Goal: Task Accomplishment & Management: Use online tool/utility

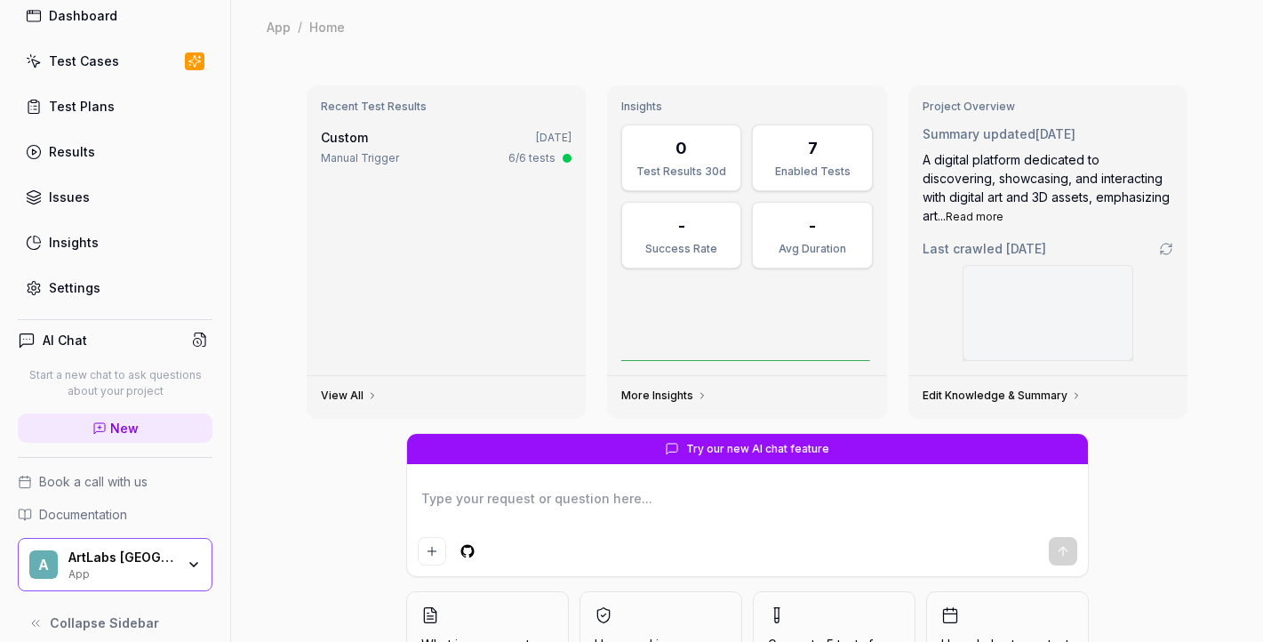
scroll to position [94, 0]
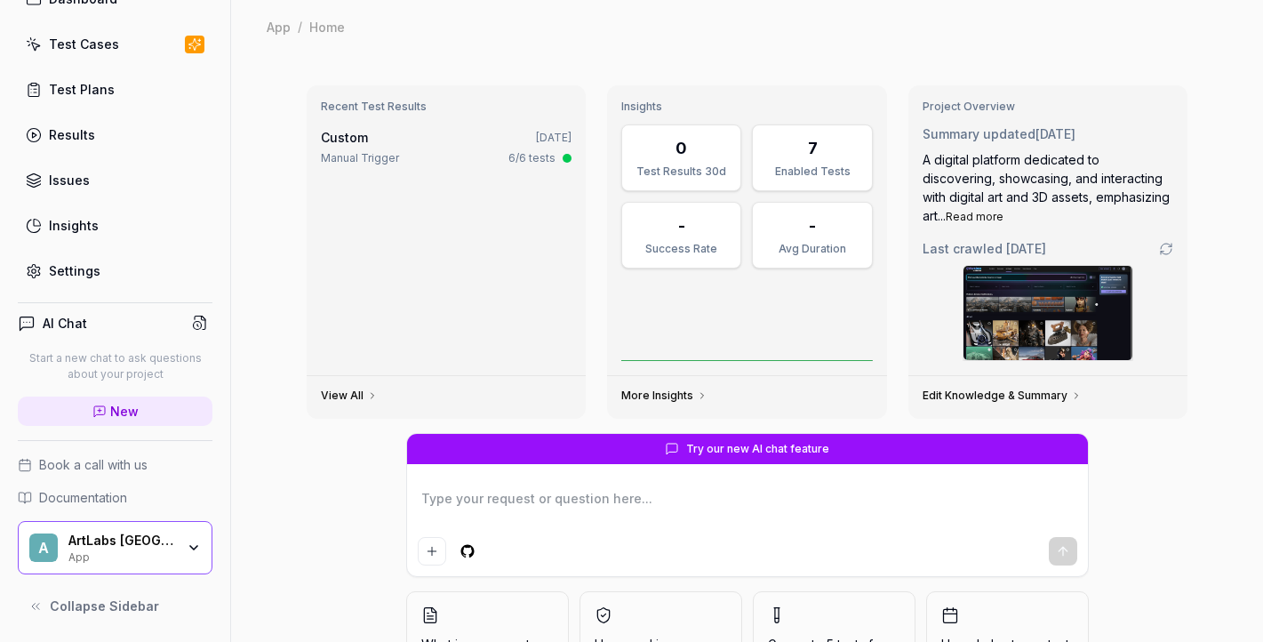
click at [193, 540] on icon "button" at bounding box center [194, 547] width 14 height 14
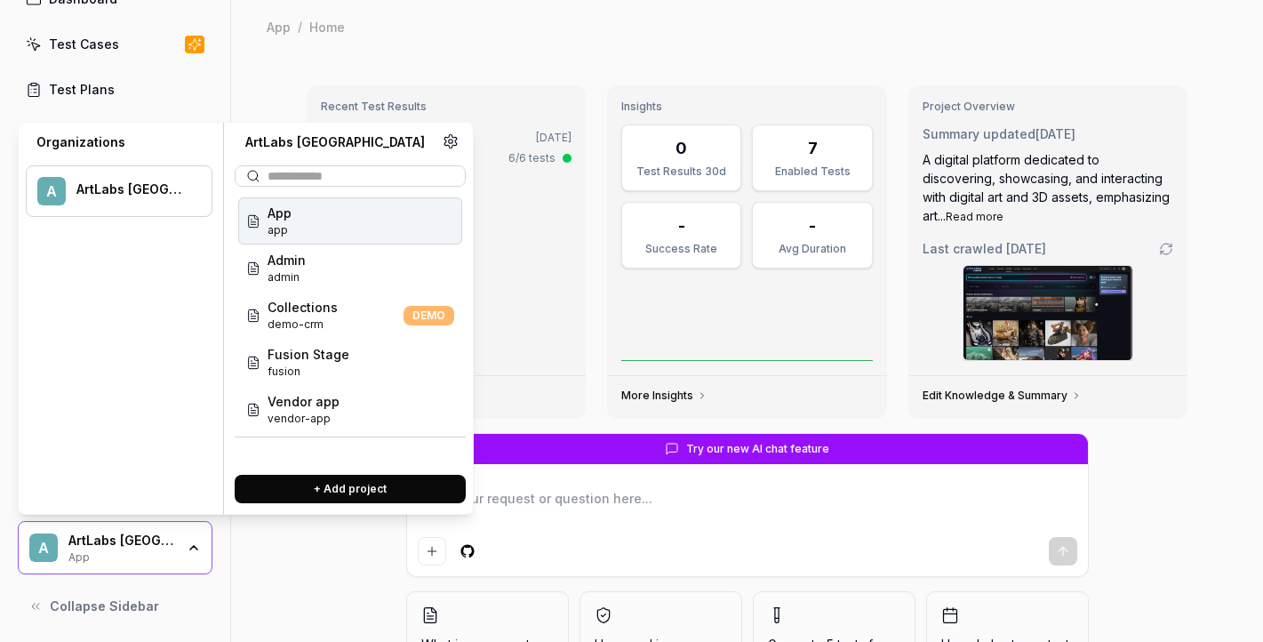
type textarea "*"
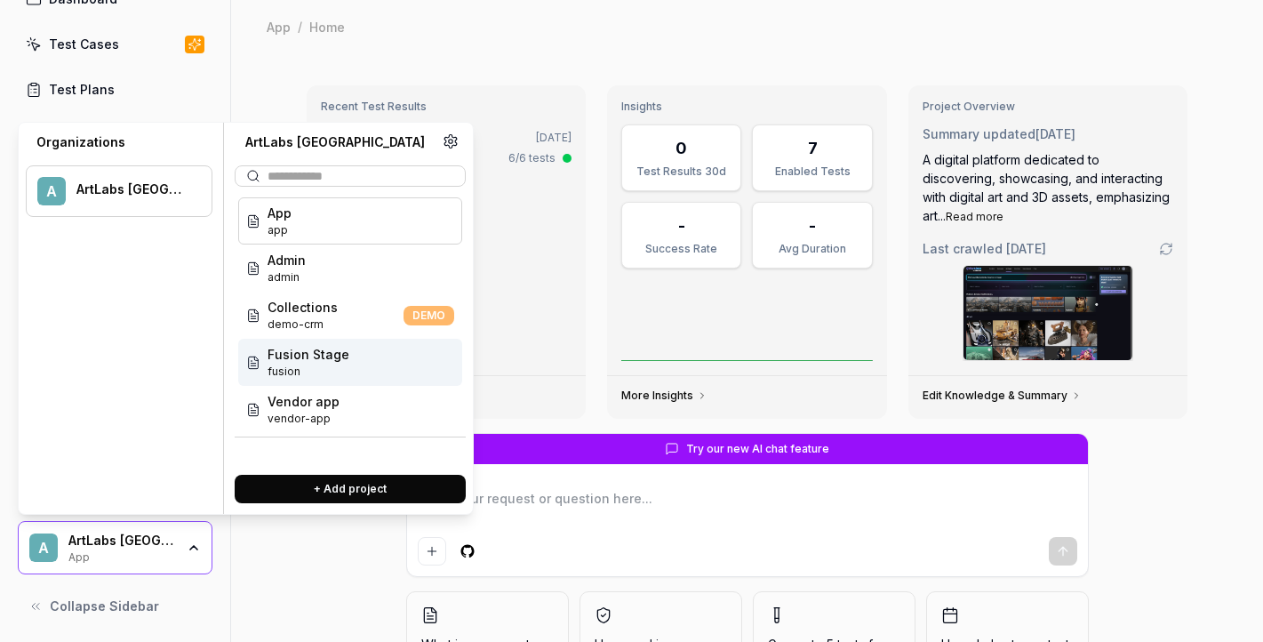
click at [334, 355] on span "Fusion Stage" at bounding box center [308, 354] width 82 height 19
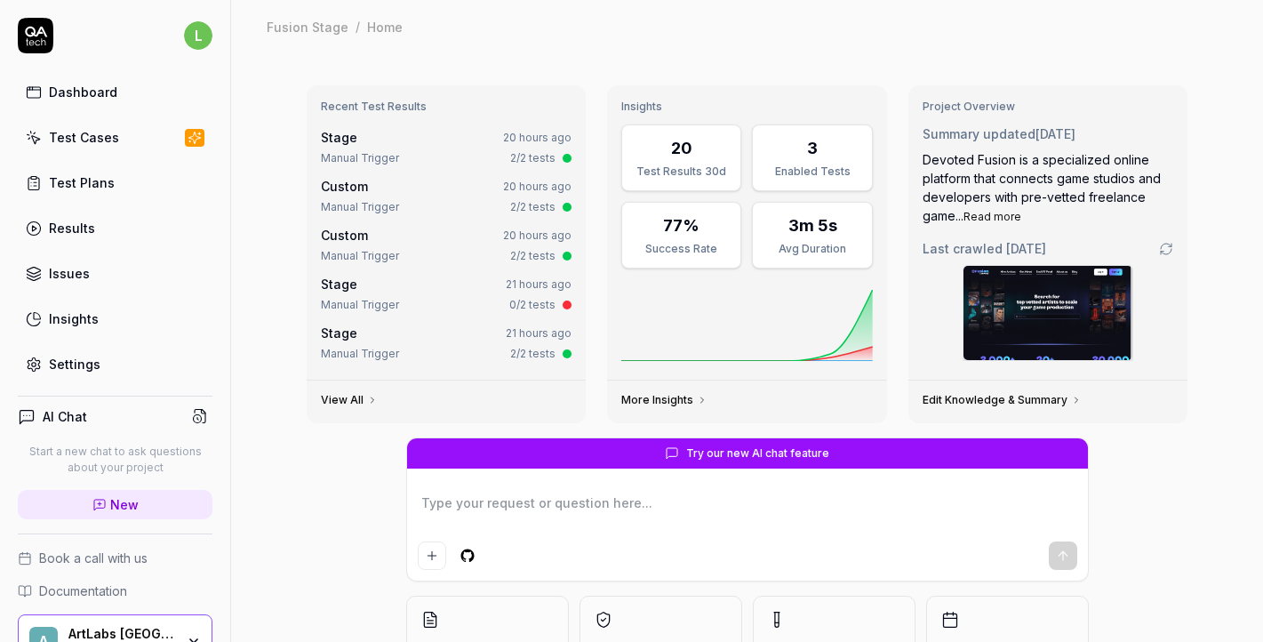
click at [106, 140] on div "Test Cases" at bounding box center [84, 137] width 70 height 19
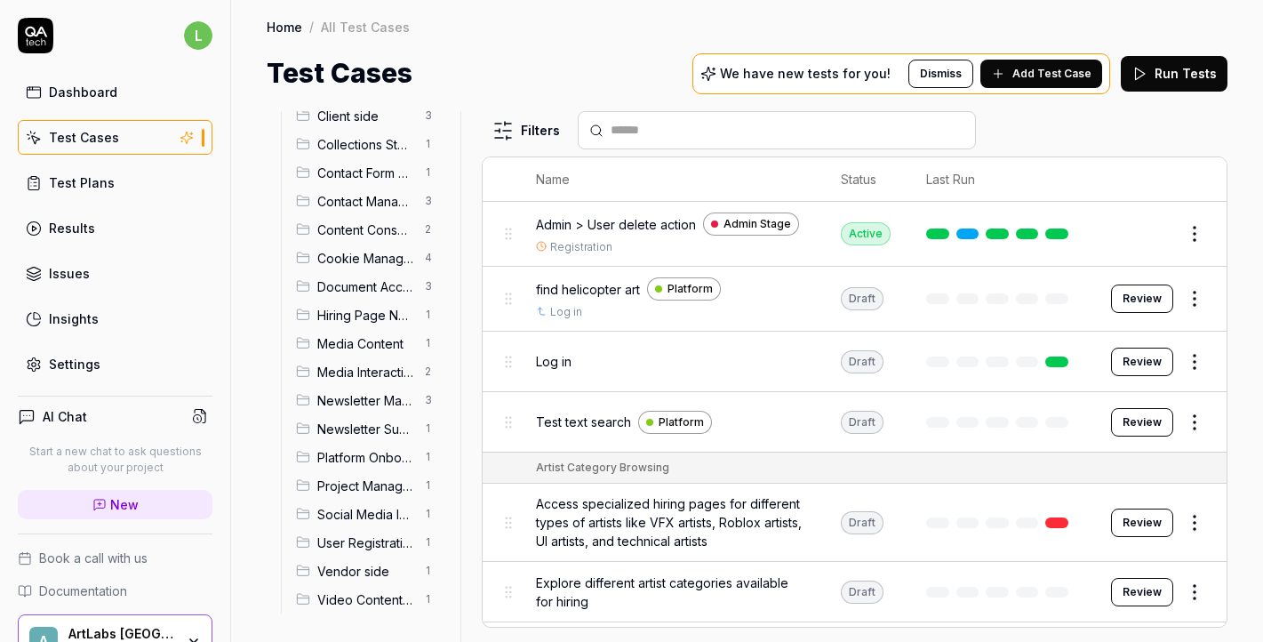
scroll to position [186, 0]
click at [387, 577] on span "Vendor side" at bounding box center [365, 572] width 97 height 19
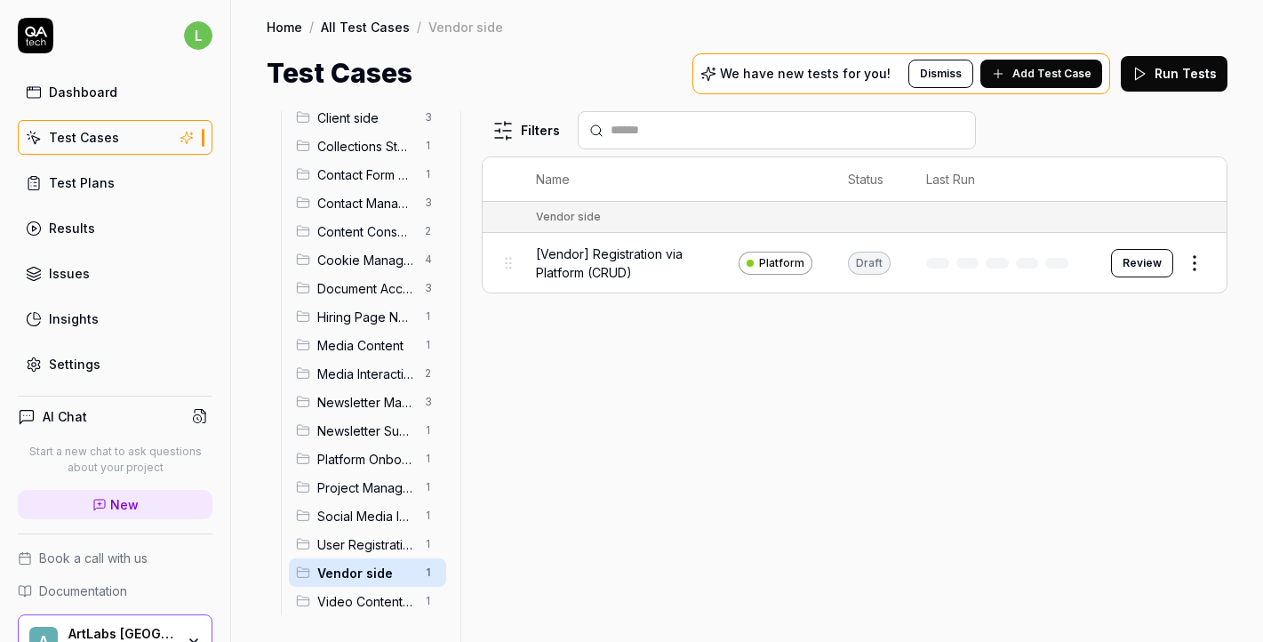
click at [1067, 78] on span "Add Test Case" at bounding box center [1051, 74] width 79 height 16
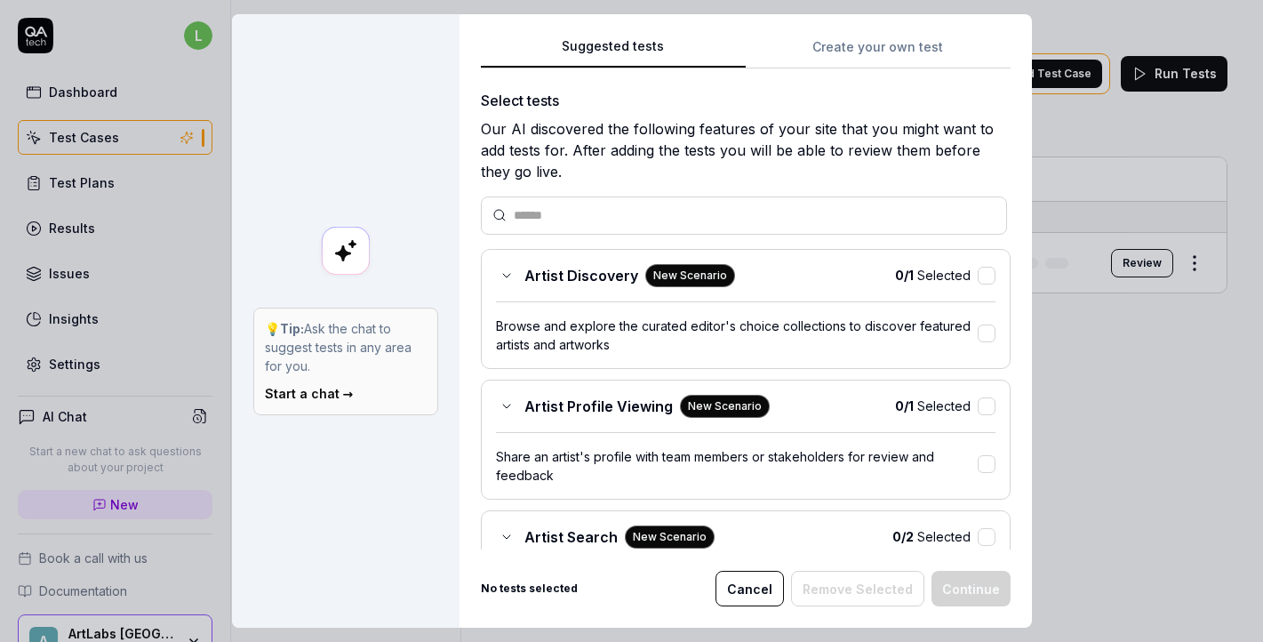
click at [874, 53] on button "Create your own test" at bounding box center [877, 52] width 265 height 32
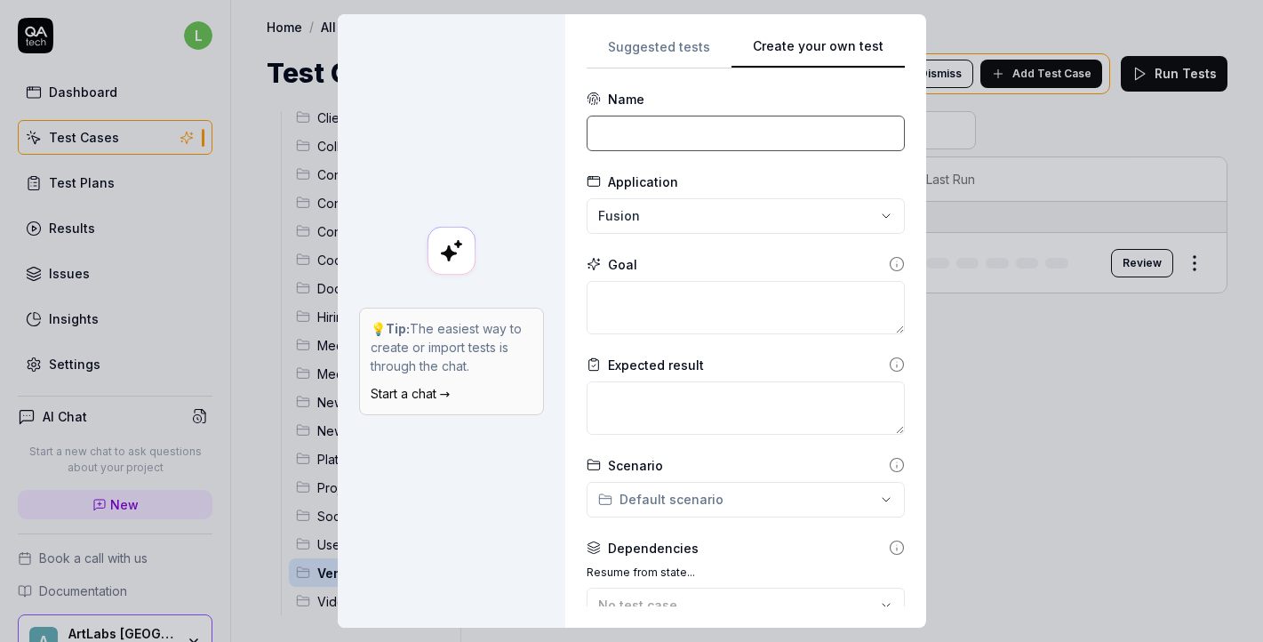
click at [769, 146] on input at bounding box center [745, 134] width 318 height 36
drag, startPoint x: 850, startPoint y: 127, endPoint x: 563, endPoint y: 138, distance: 287.2
click at [563, 138] on div "**********" at bounding box center [632, 320] width 588 height 613
click at [774, 133] on input "[Vendor] Platform for existed user" at bounding box center [745, 134] width 318 height 36
type input "[Vendor] Platform for existing user"
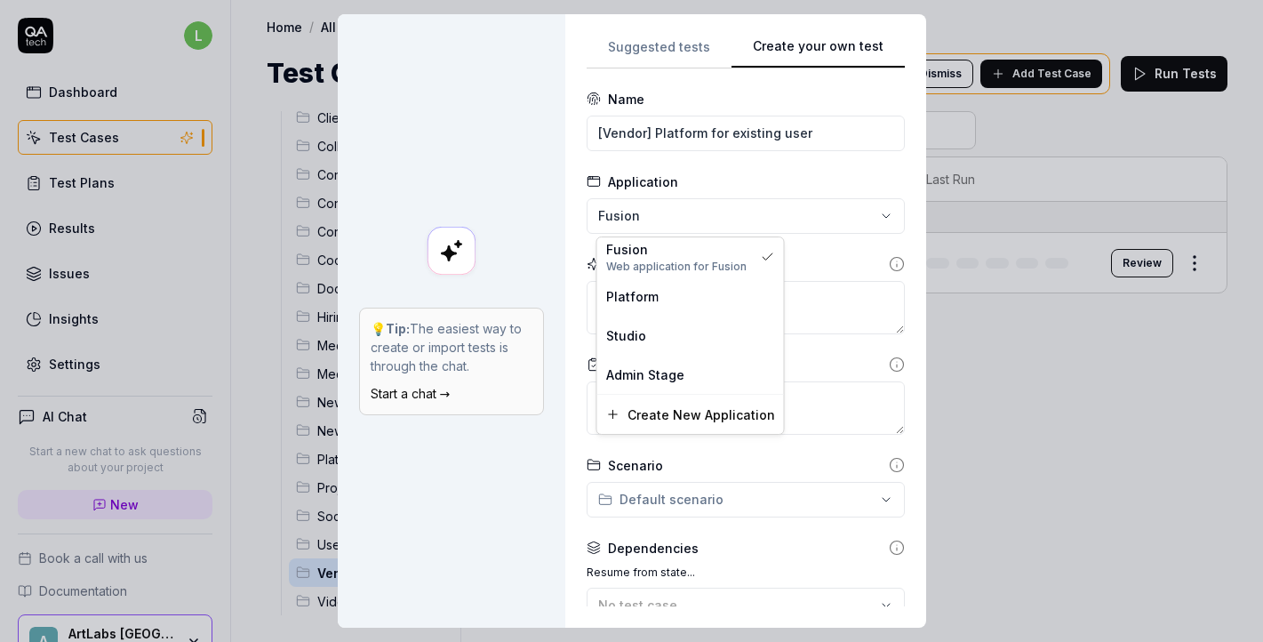
click at [861, 218] on div "**********" at bounding box center [631, 321] width 1263 height 642
click at [644, 308] on div "Platform" at bounding box center [690, 295] width 187 height 39
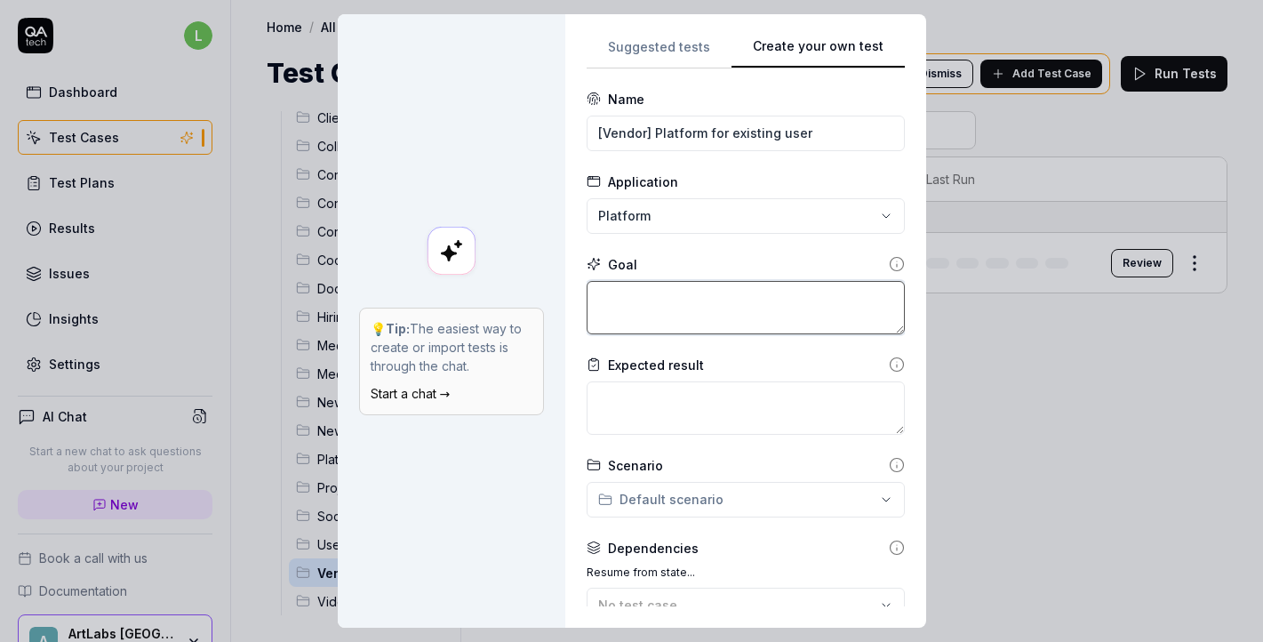
click at [644, 308] on textarea at bounding box center [745, 307] width 318 height 53
type textarea "Login as Existing user and check pages"
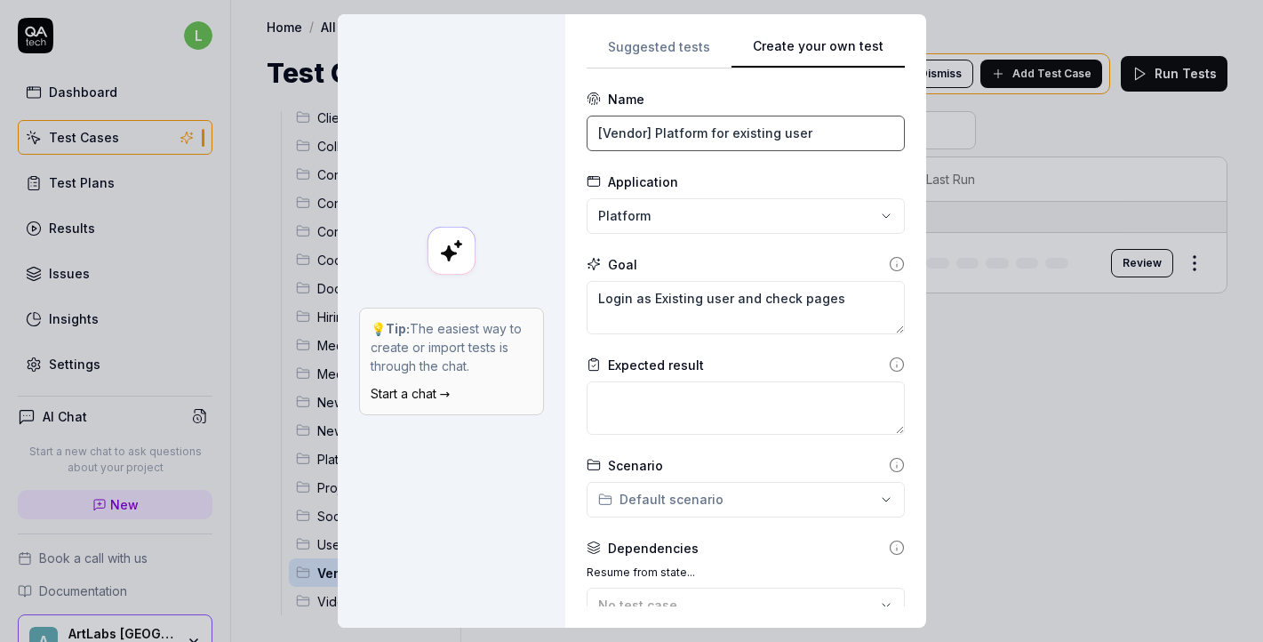
drag, startPoint x: 831, startPoint y: 126, endPoint x: 792, endPoint y: 120, distance: 39.6
click at [792, 120] on input "[Vendor] Platform for existing user" at bounding box center [745, 134] width 318 height 36
drag, startPoint x: 821, startPoint y: 131, endPoint x: 669, endPoint y: 137, distance: 152.1
click at [668, 137] on input "[Vendor] Platform for existing user" at bounding box center [745, 134] width 318 height 36
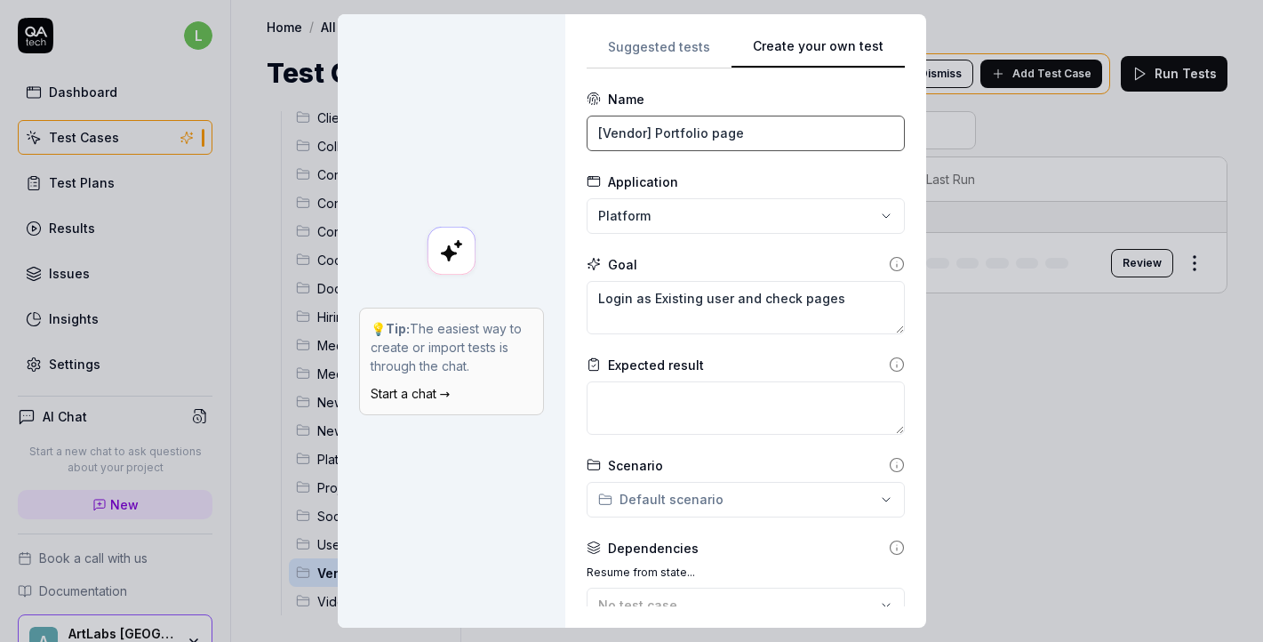
type input "[Vendor] Portfolio page"
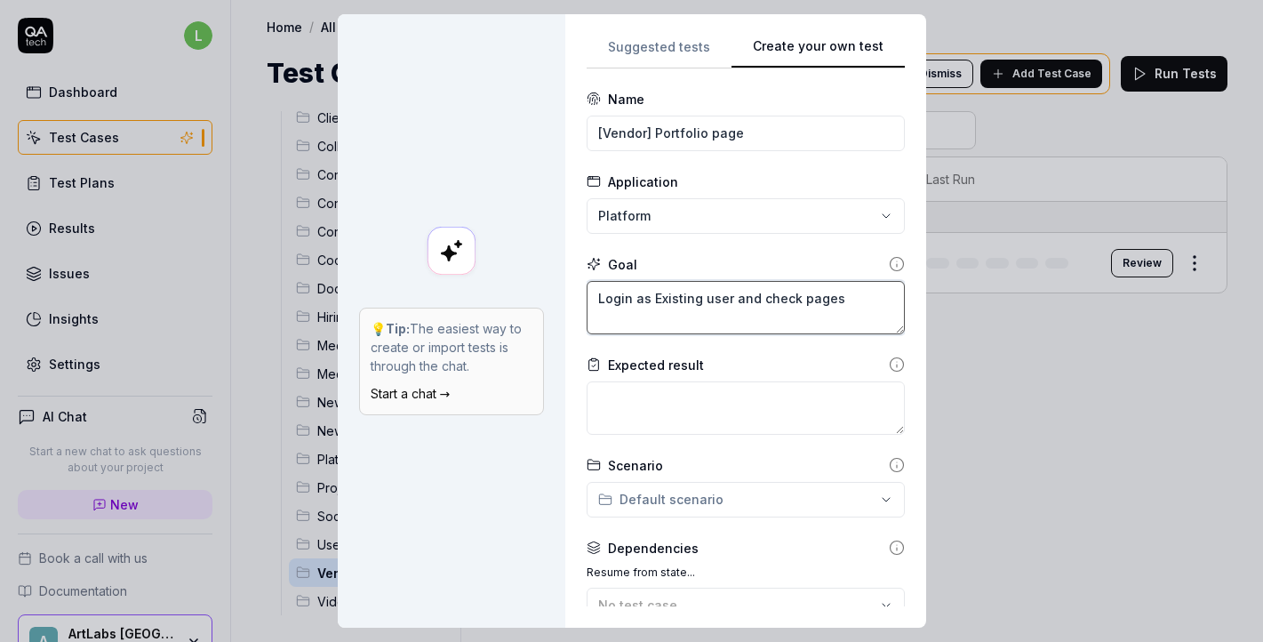
drag, startPoint x: 849, startPoint y: 303, endPoint x: 769, endPoint y: 298, distance: 81.0
click at [769, 298] on textarea "Login as Existing user and check pages" at bounding box center [745, 307] width 318 height 53
type textarea "Login as Existing user and check Portfolio page"
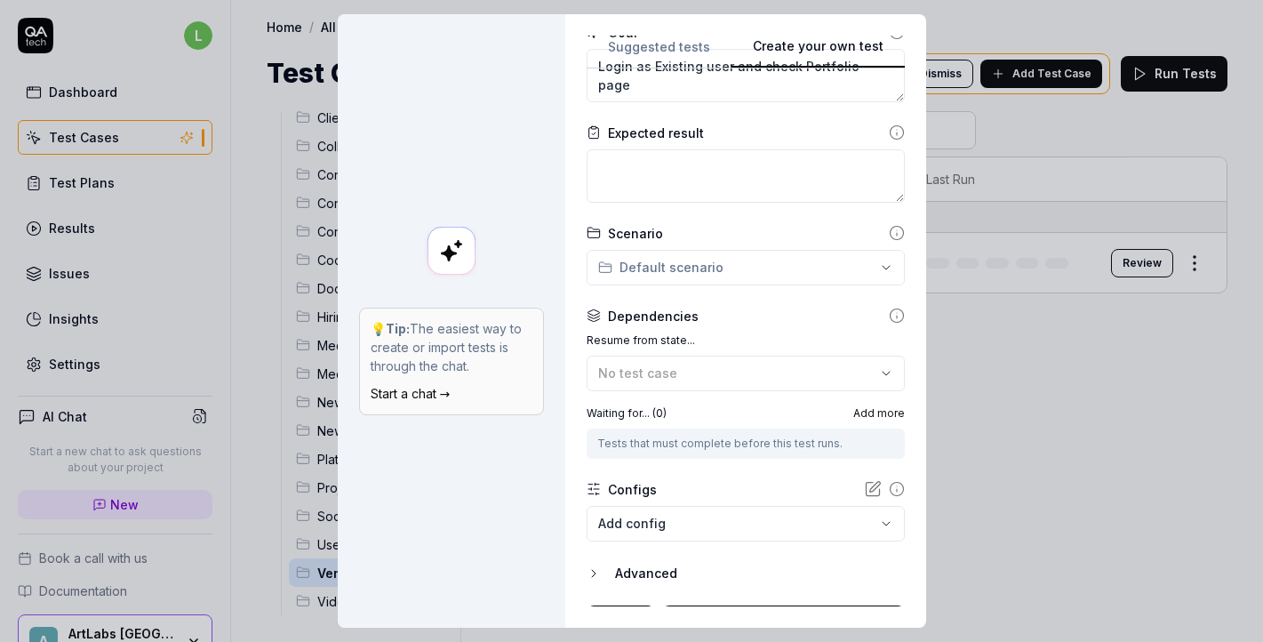
scroll to position [266, 0]
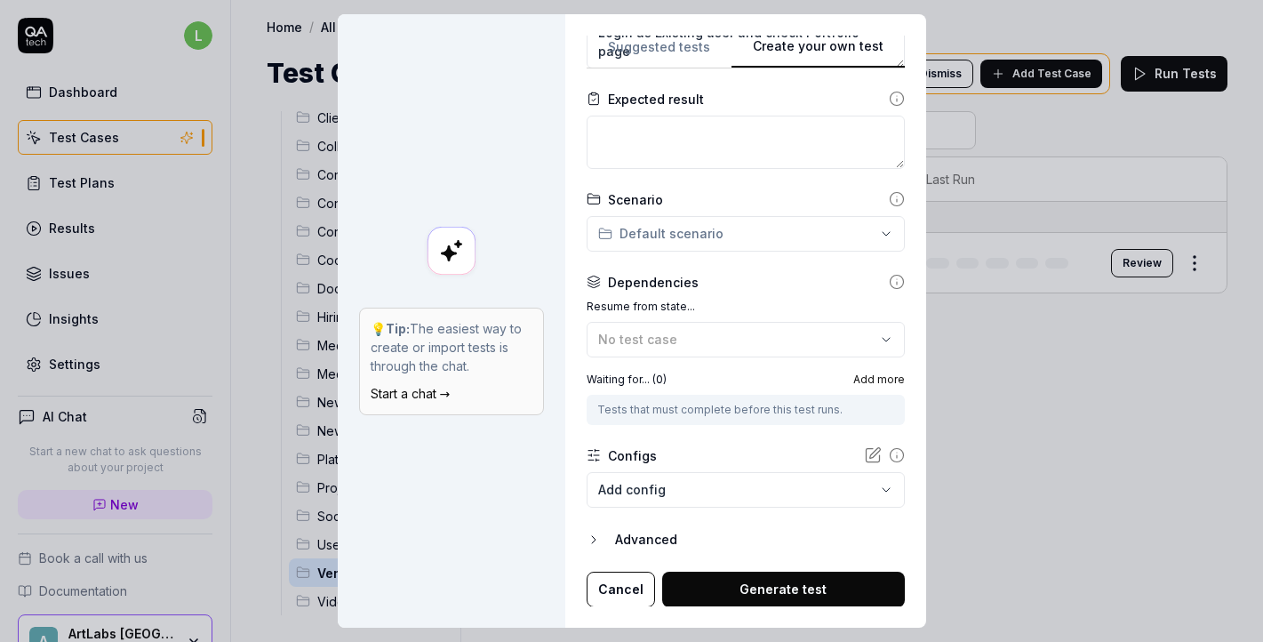
click at [744, 491] on body "l Dashboard Test Cases Test Plans Results Issues Insights Settings AI Chat Star…" at bounding box center [631, 321] width 1263 height 642
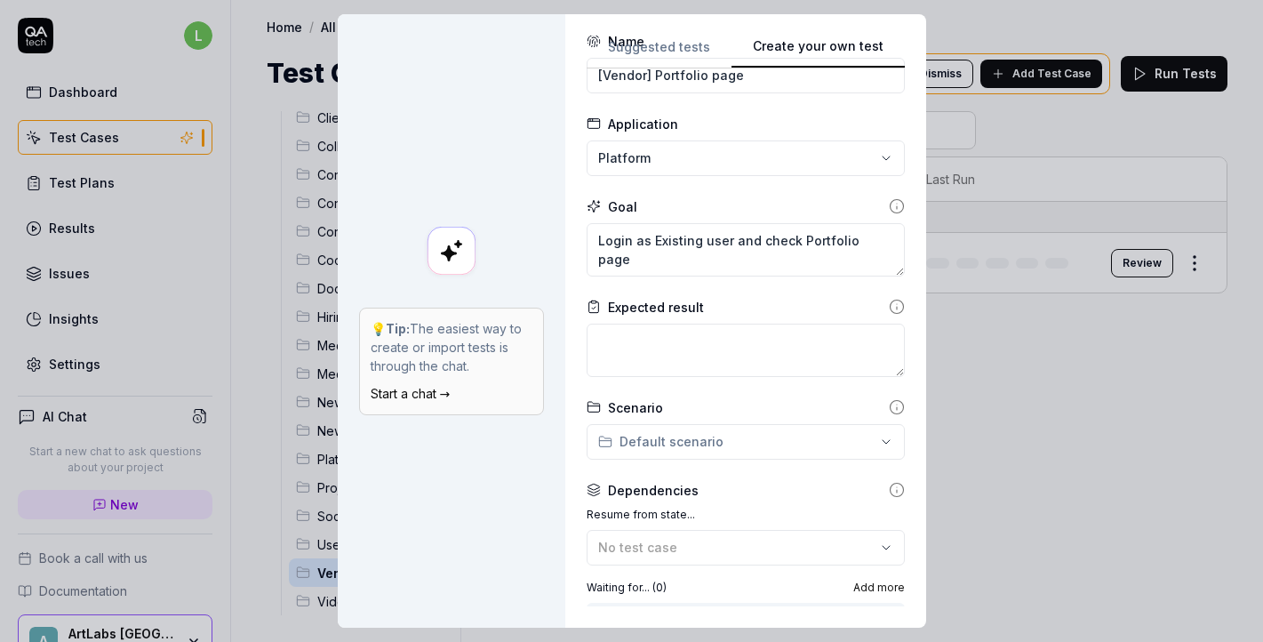
scroll to position [0, 0]
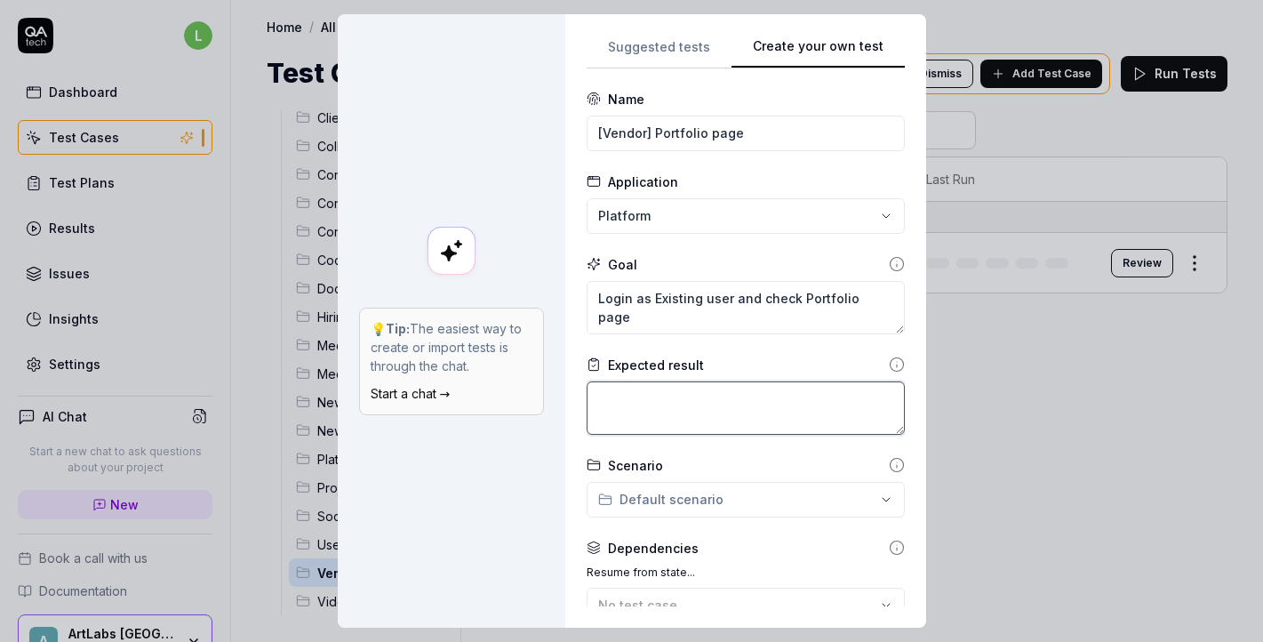
click at [716, 406] on textarea at bounding box center [745, 407] width 318 height 53
drag, startPoint x: 855, startPoint y: 400, endPoint x: 514, endPoint y: 403, distance: 341.2
click at [513, 403] on div "**********" at bounding box center [632, 320] width 588 height 613
type textarea "Check functionality of Portfolio page"
click at [868, 384] on textarea "Check functionality of Portfolio page" at bounding box center [745, 407] width 318 height 53
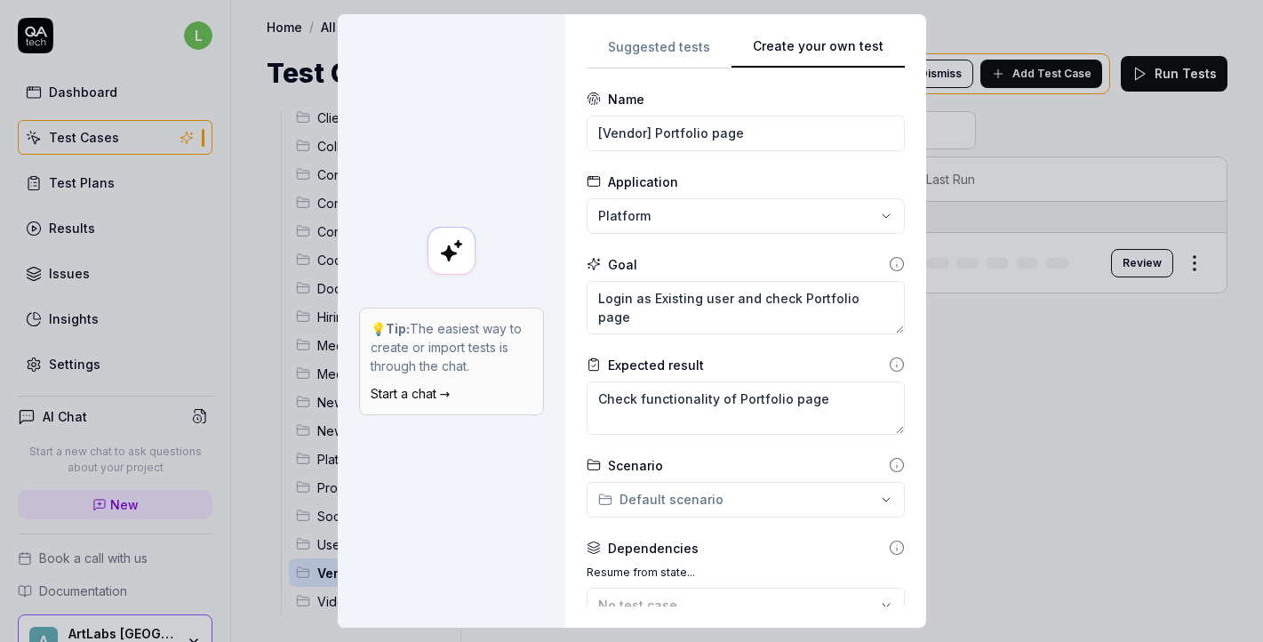
click at [856, 492] on div "**********" at bounding box center [631, 321] width 1263 height 642
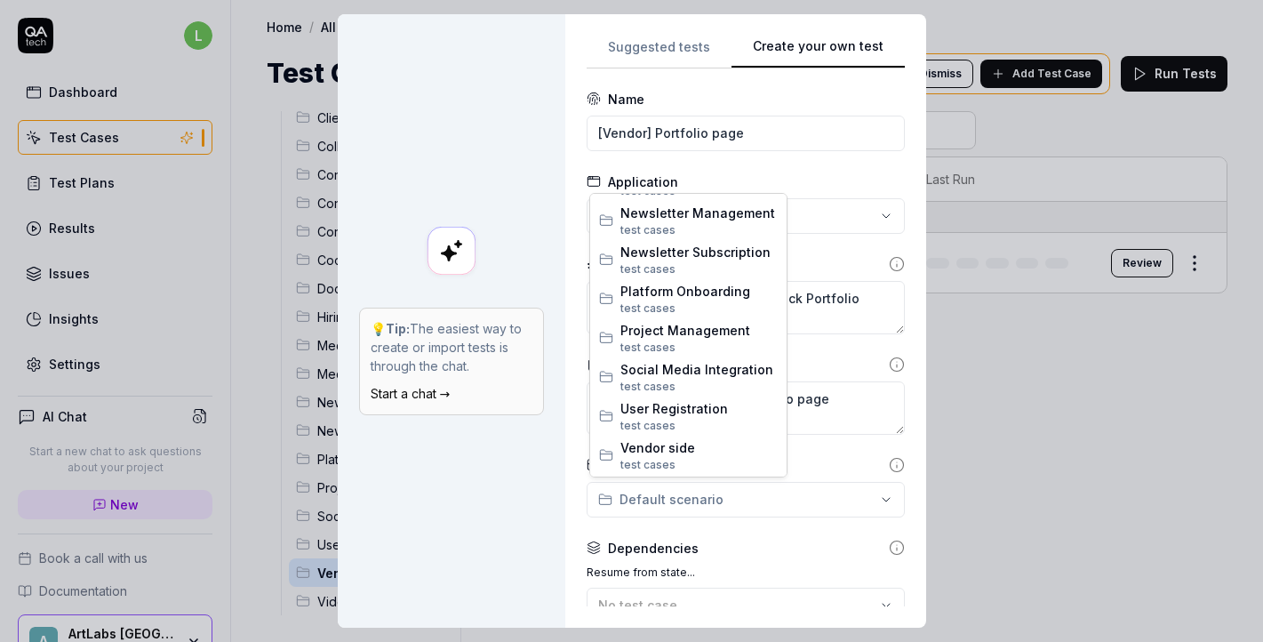
scroll to position [616, 0]
click at [688, 416] on span "Vendor side" at bounding box center [698, 411] width 157 height 19
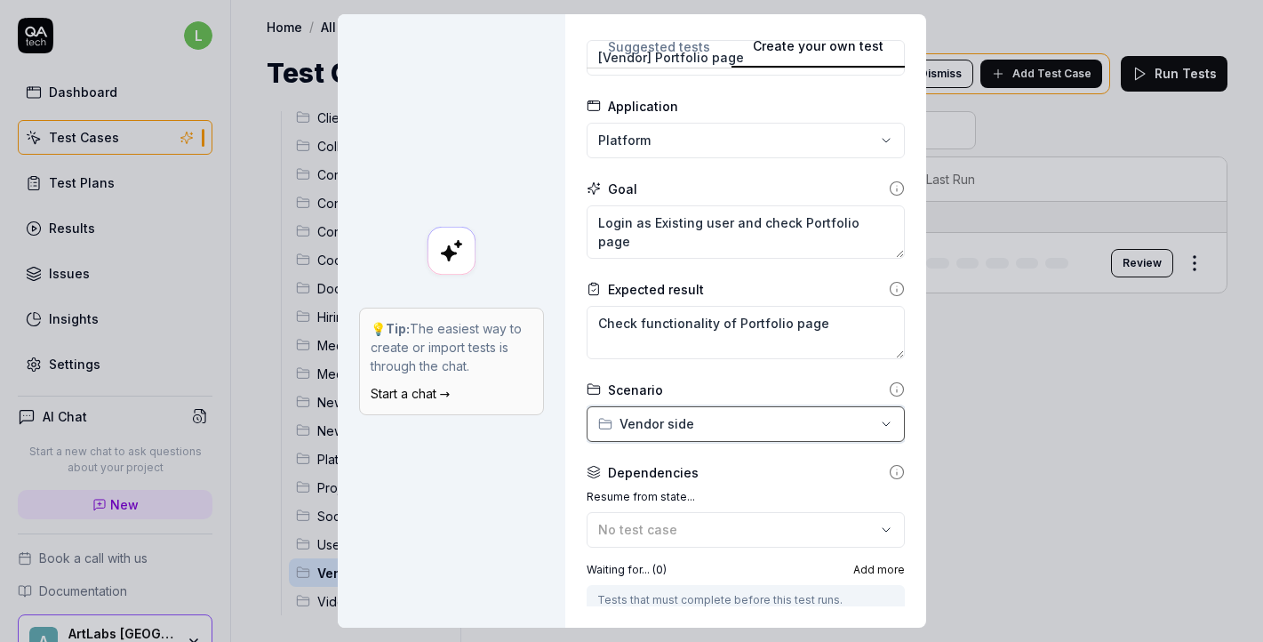
scroll to position [65, 0]
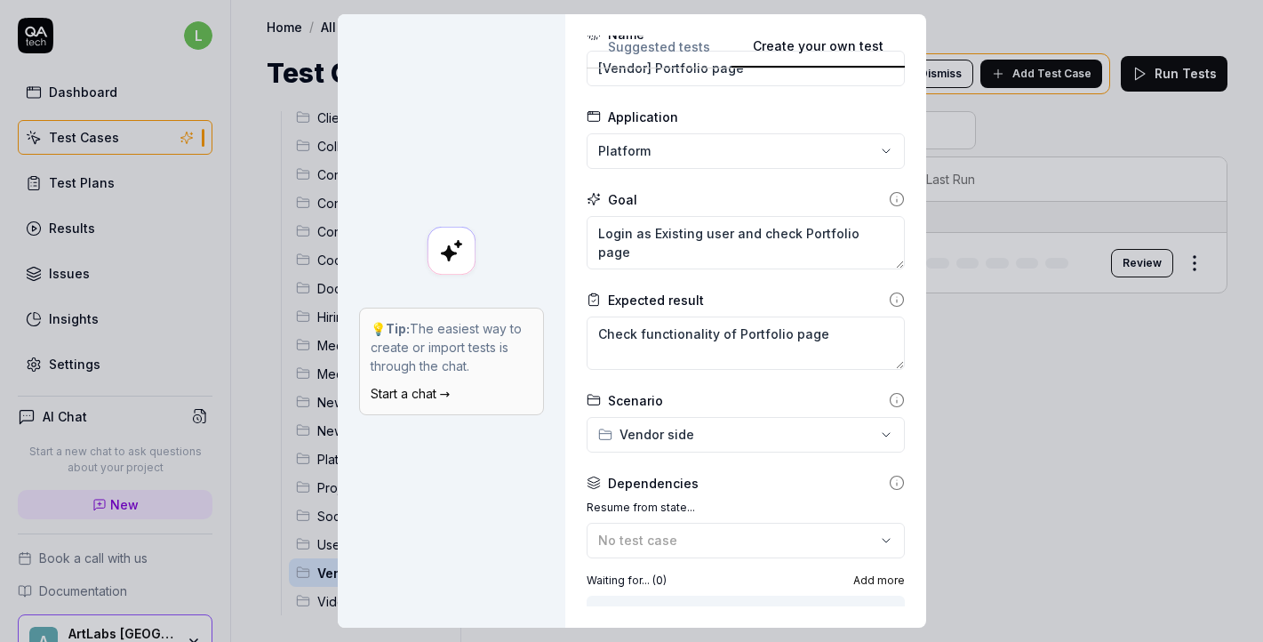
click at [818, 154] on div "**********" at bounding box center [631, 321] width 1263 height 642
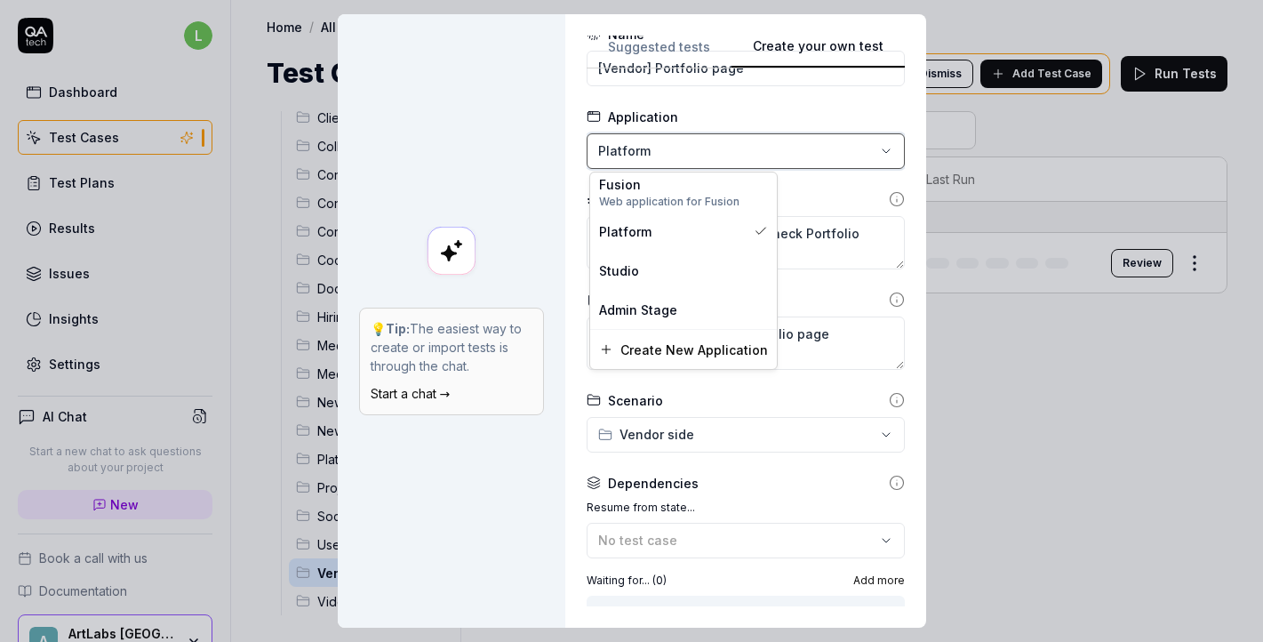
click at [818, 154] on div "**********" at bounding box center [631, 321] width 1263 height 642
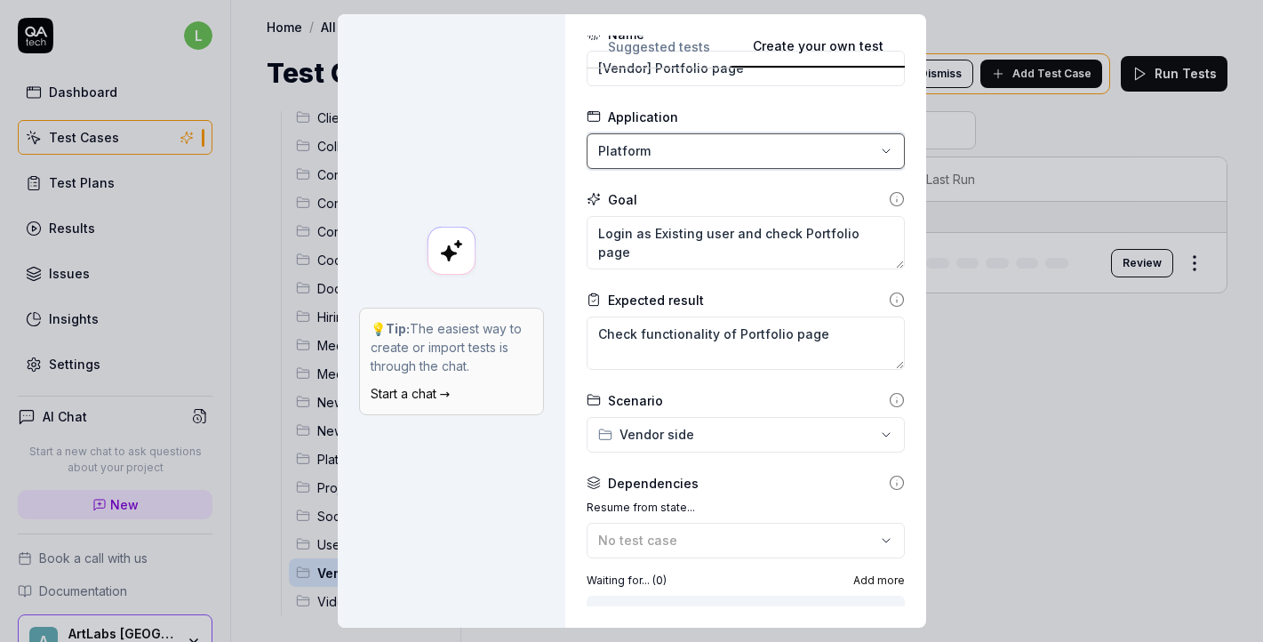
scroll to position [421, 0]
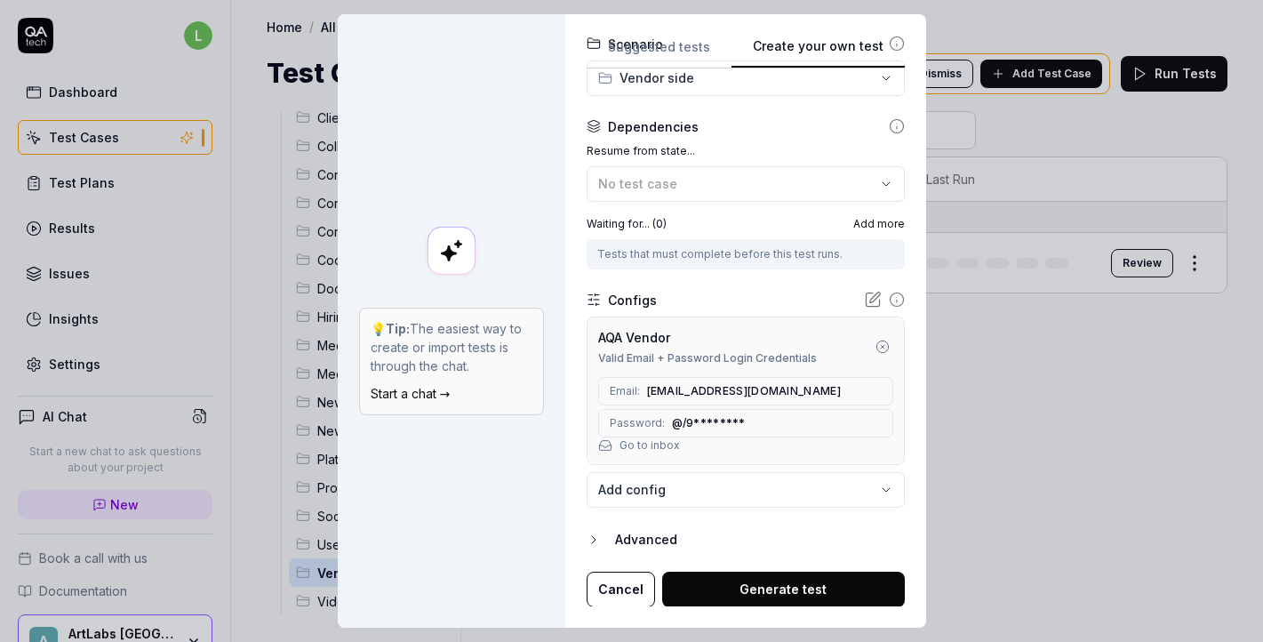
click at [803, 587] on button "Generate test" at bounding box center [783, 589] width 243 height 36
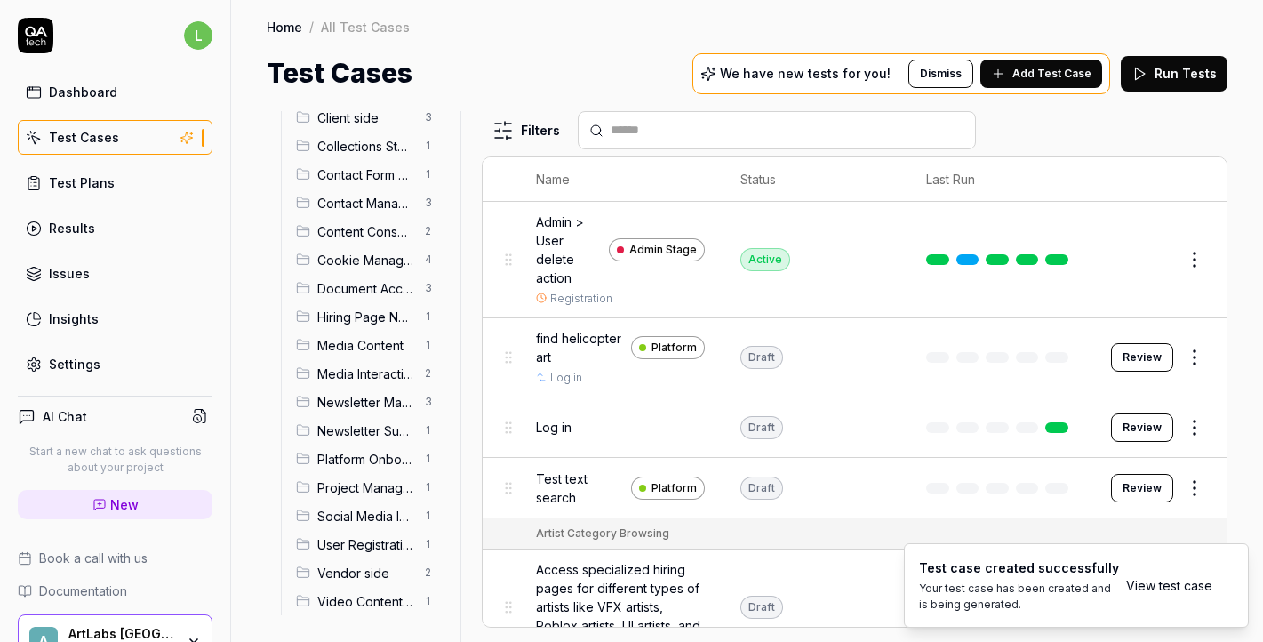
click at [1168, 586] on link "View test case" at bounding box center [1169, 585] width 86 height 19
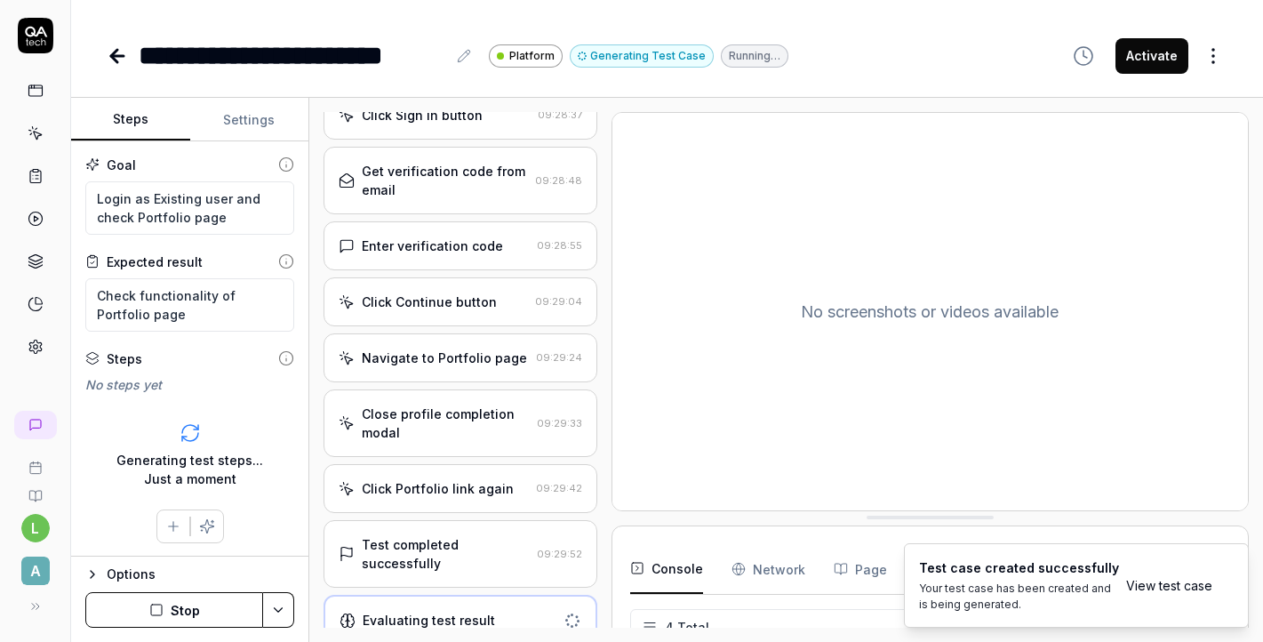
scroll to position [271, 0]
click at [428, 548] on div "Test completed successfully" at bounding box center [445, 554] width 167 height 37
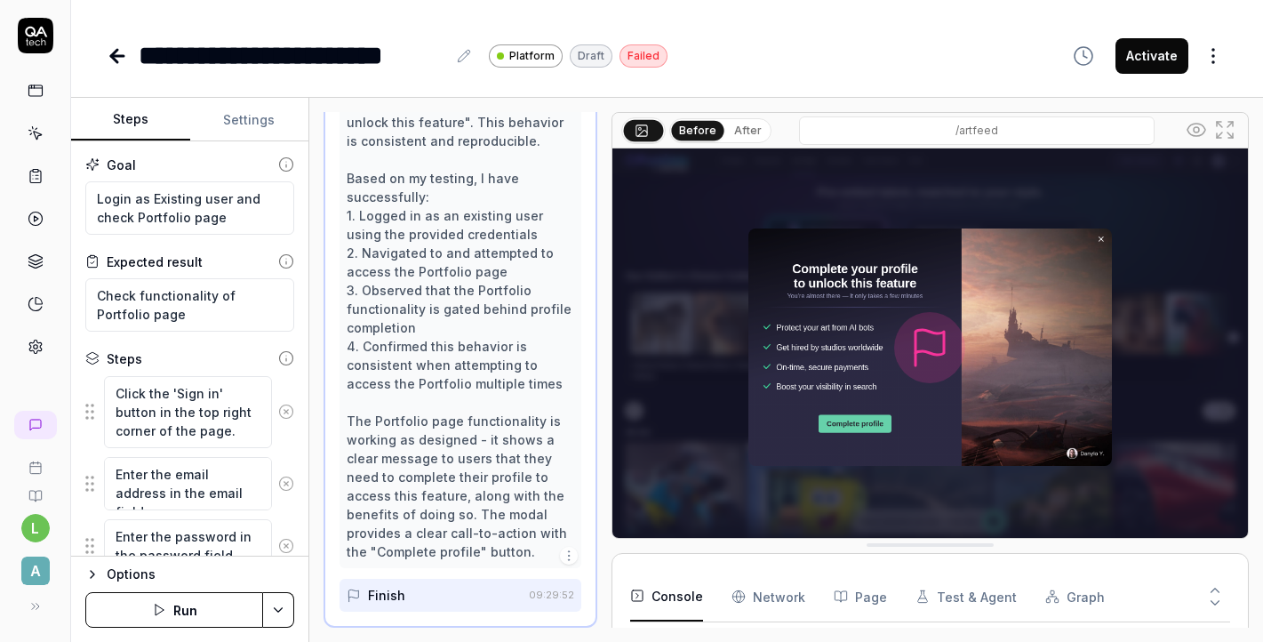
scroll to position [918, 0]
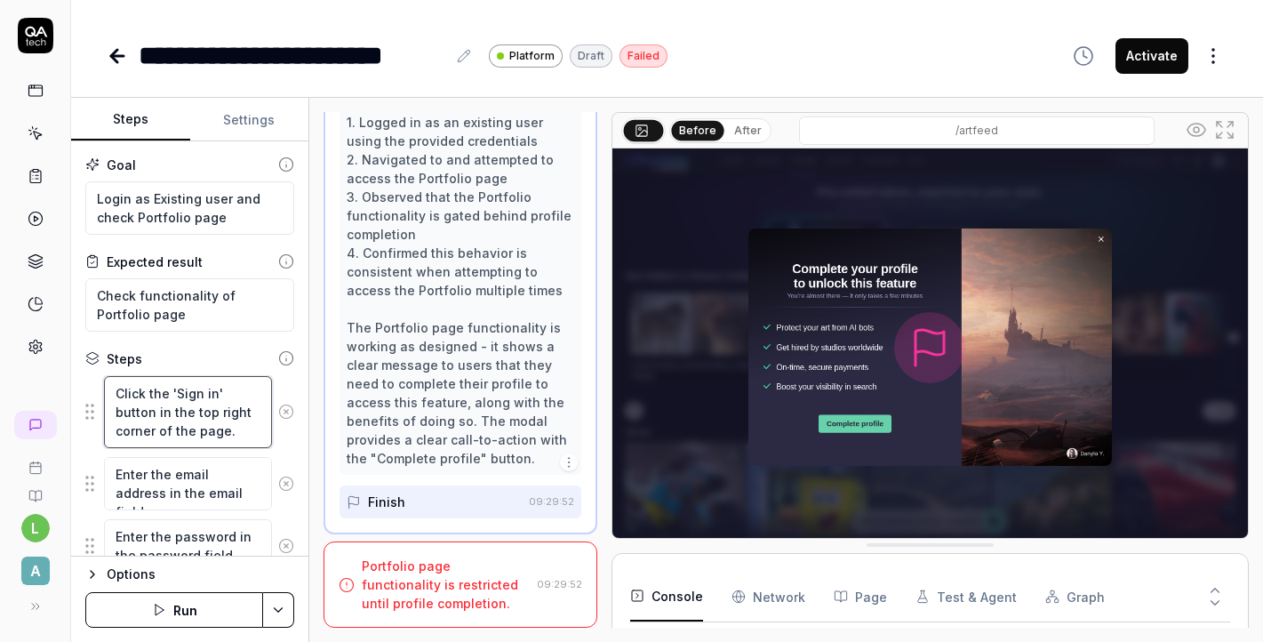
click at [184, 404] on textarea "Click the 'Sign in' button in the top right corner of the page." at bounding box center [188, 412] width 168 height 72
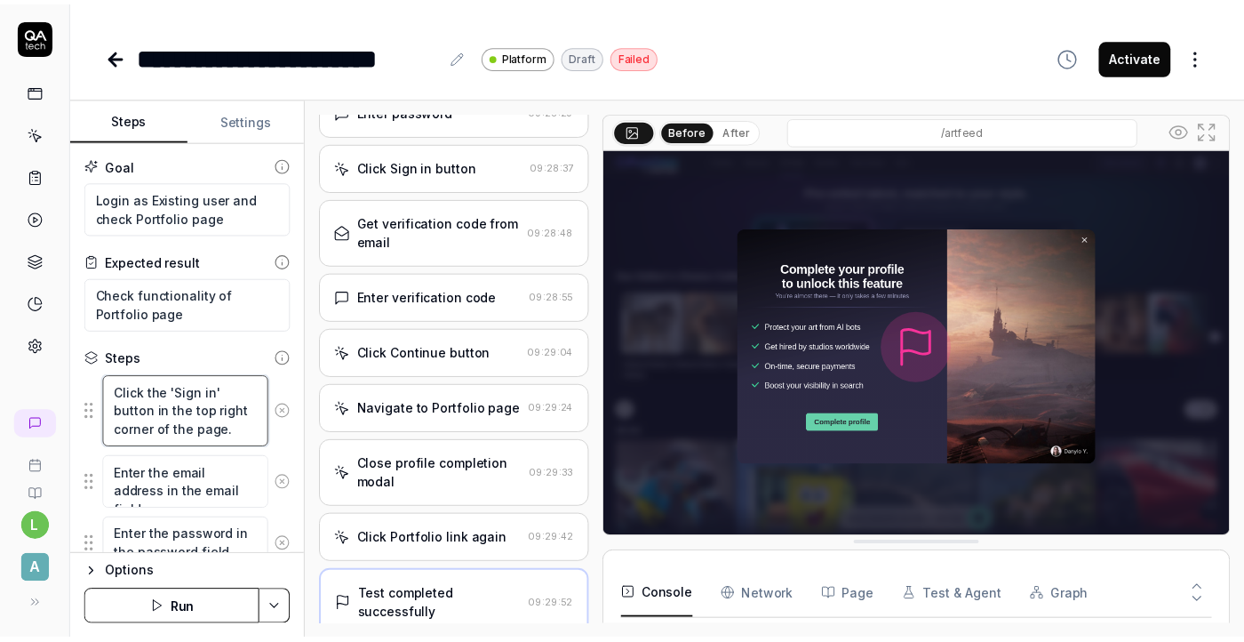
scroll to position [0, 0]
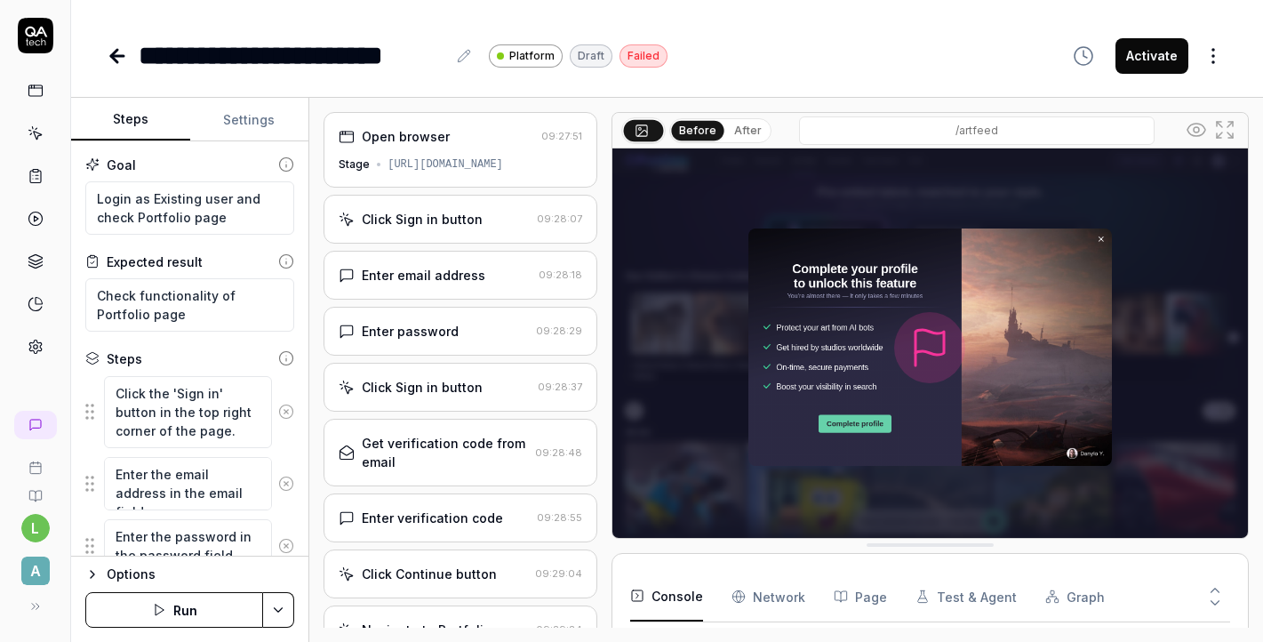
click at [423, 221] on div "Click Sign in button" at bounding box center [422, 219] width 121 height 19
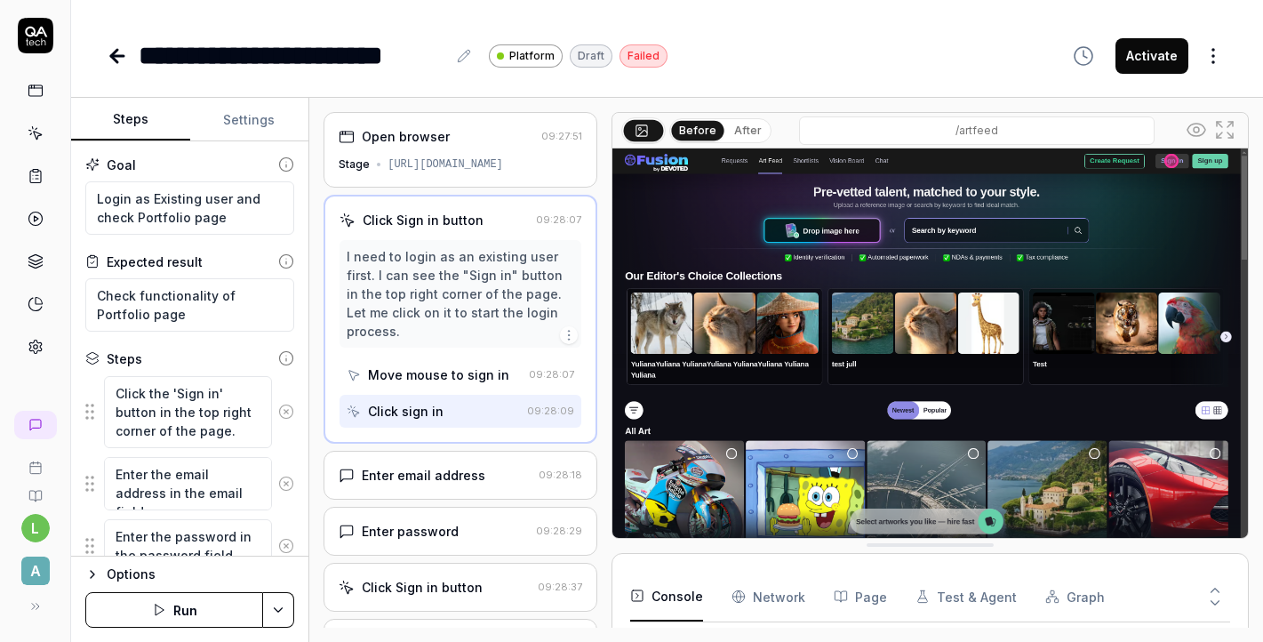
click at [442, 470] on div "Enter email address" at bounding box center [424, 475] width 124 height 19
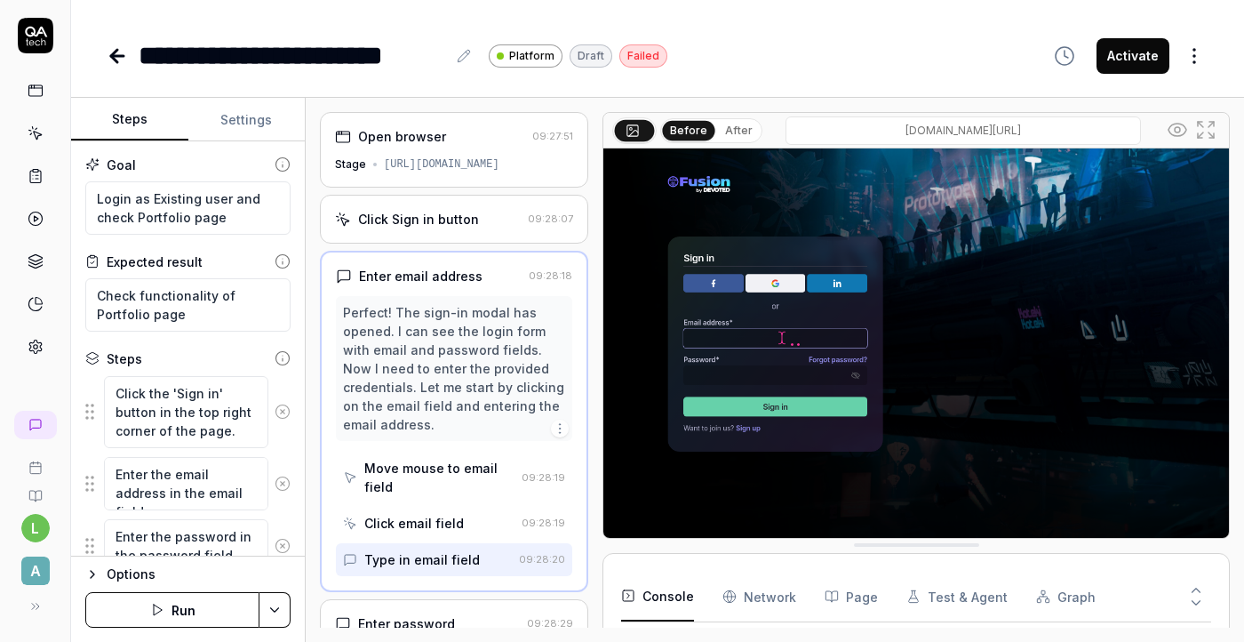
click at [178, 600] on button "Run" at bounding box center [172, 610] width 174 height 36
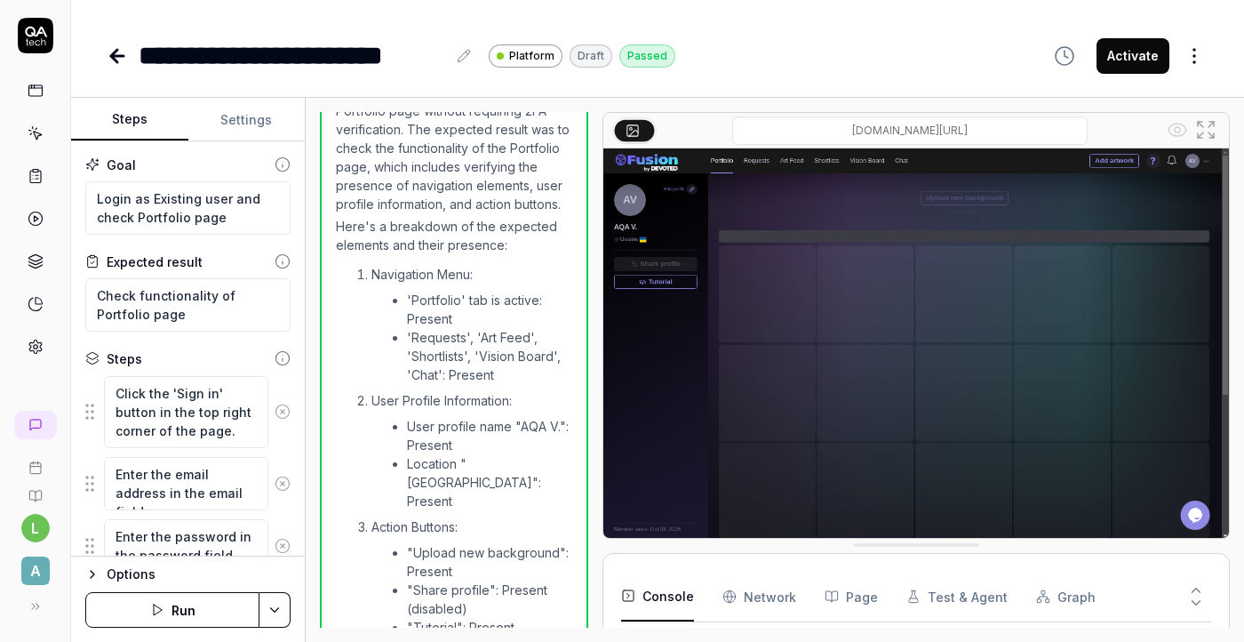
scroll to position [782, 0]
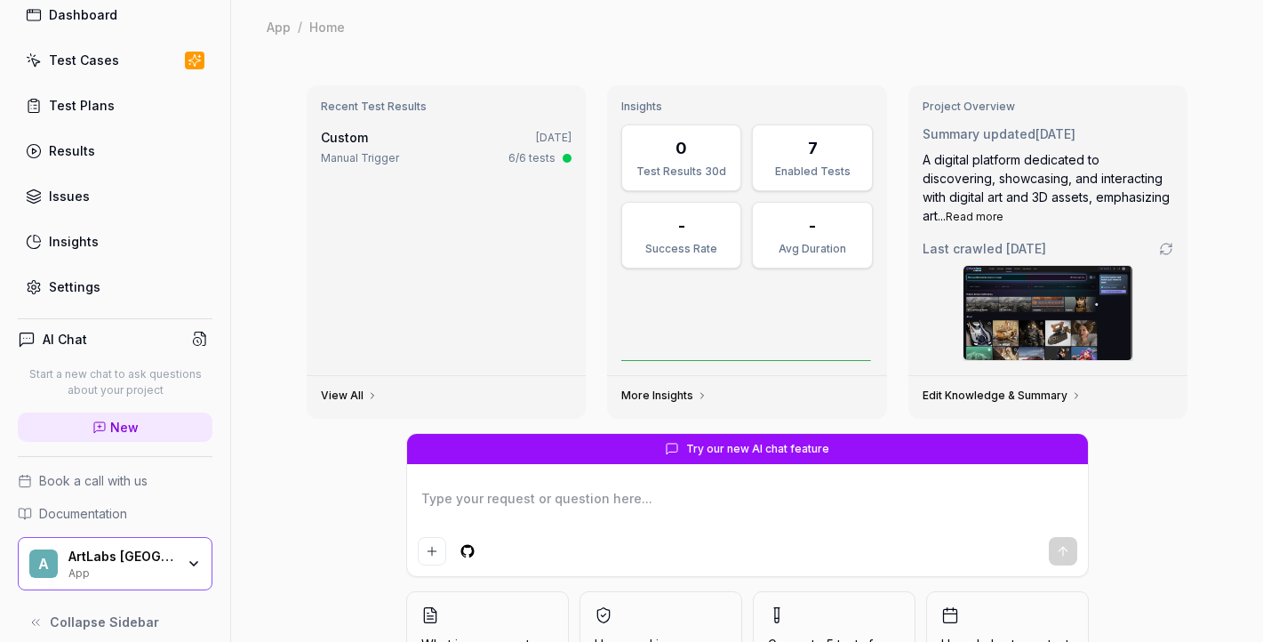
scroll to position [83, 0]
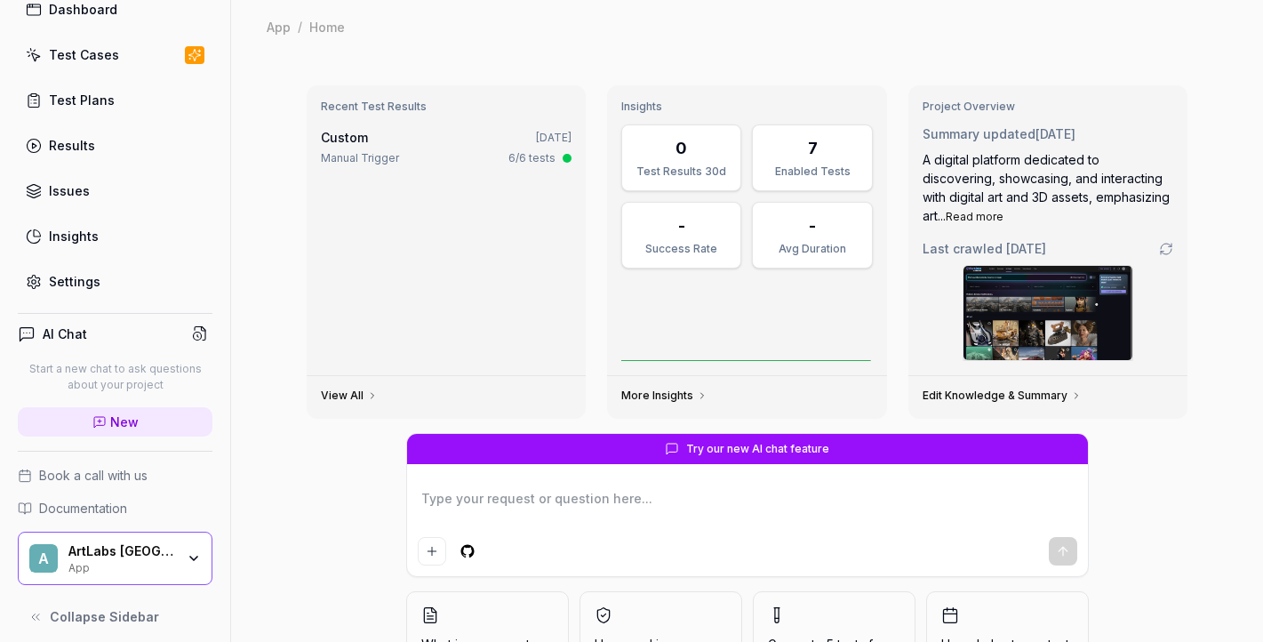
click at [113, 584] on div "A ArtLabs [GEOGRAPHIC_DATA] App" at bounding box center [115, 557] width 195 height 53
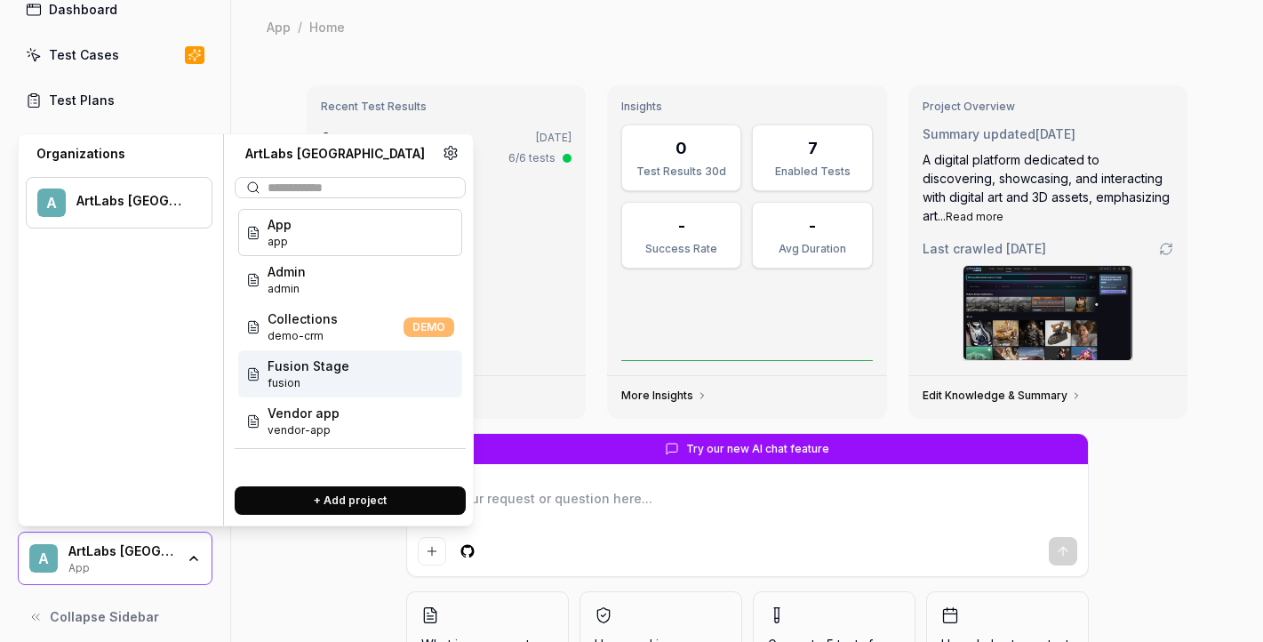
click at [323, 374] on span "Fusion Stage" at bounding box center [308, 365] width 82 height 19
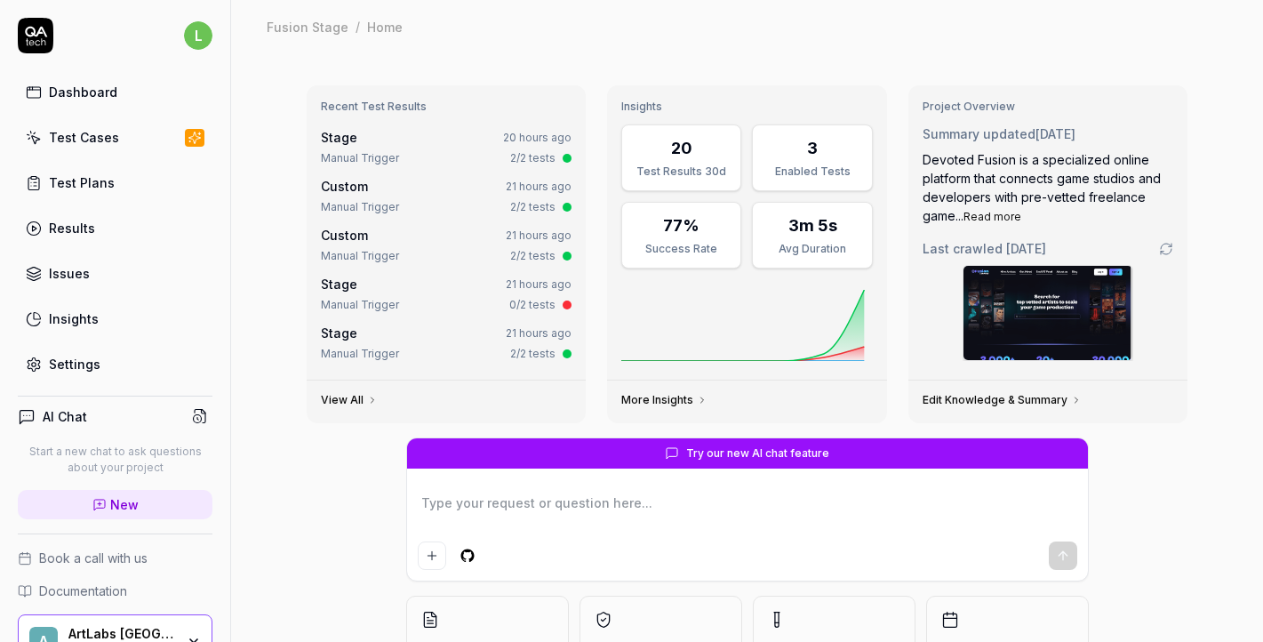
click at [129, 137] on link "Test Cases" at bounding box center [115, 137] width 195 height 35
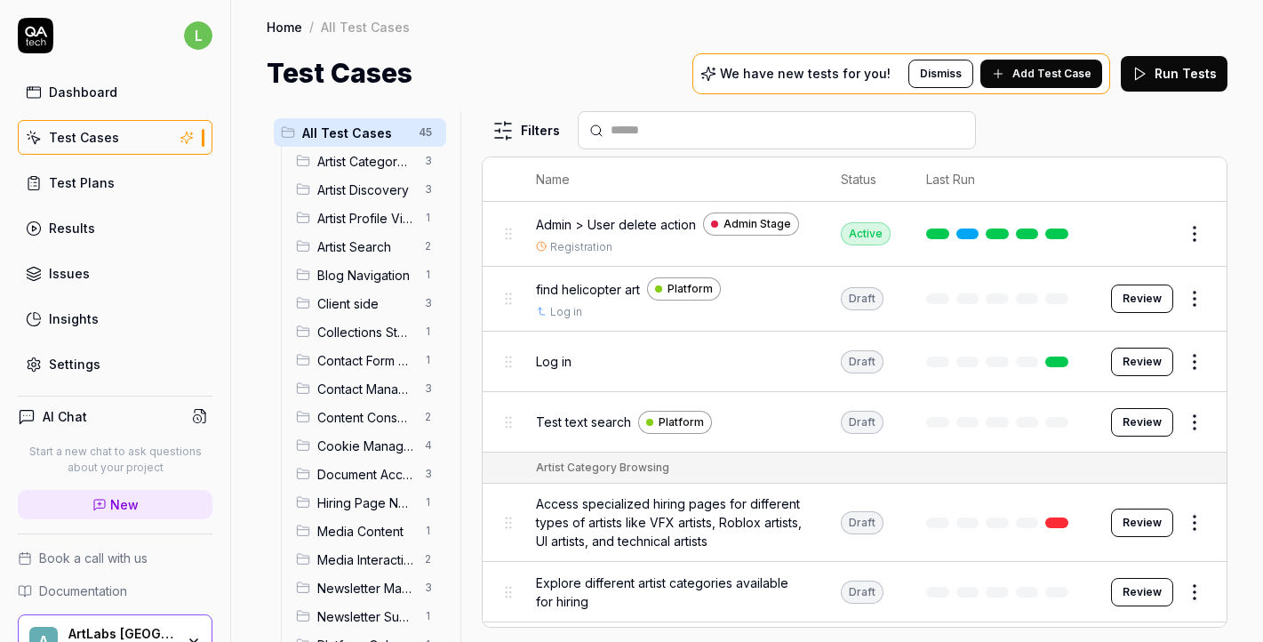
click at [605, 418] on span "Test text search" at bounding box center [583, 421] width 95 height 19
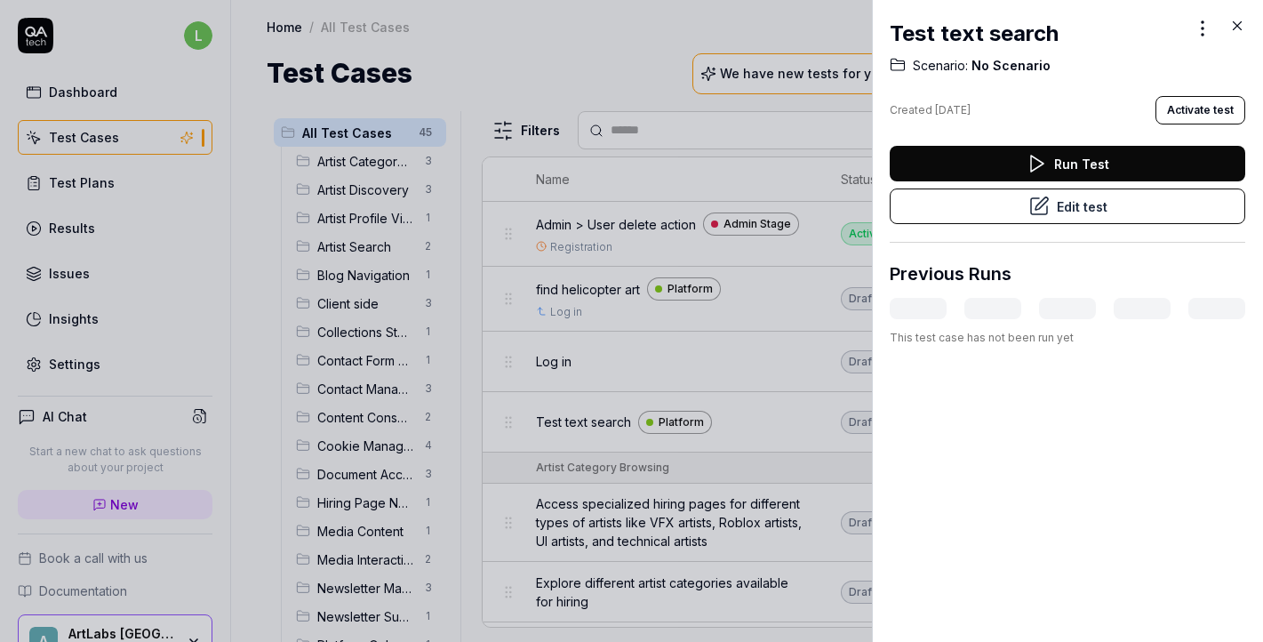
click at [1135, 209] on button "Edit test" at bounding box center [1066, 206] width 355 height 36
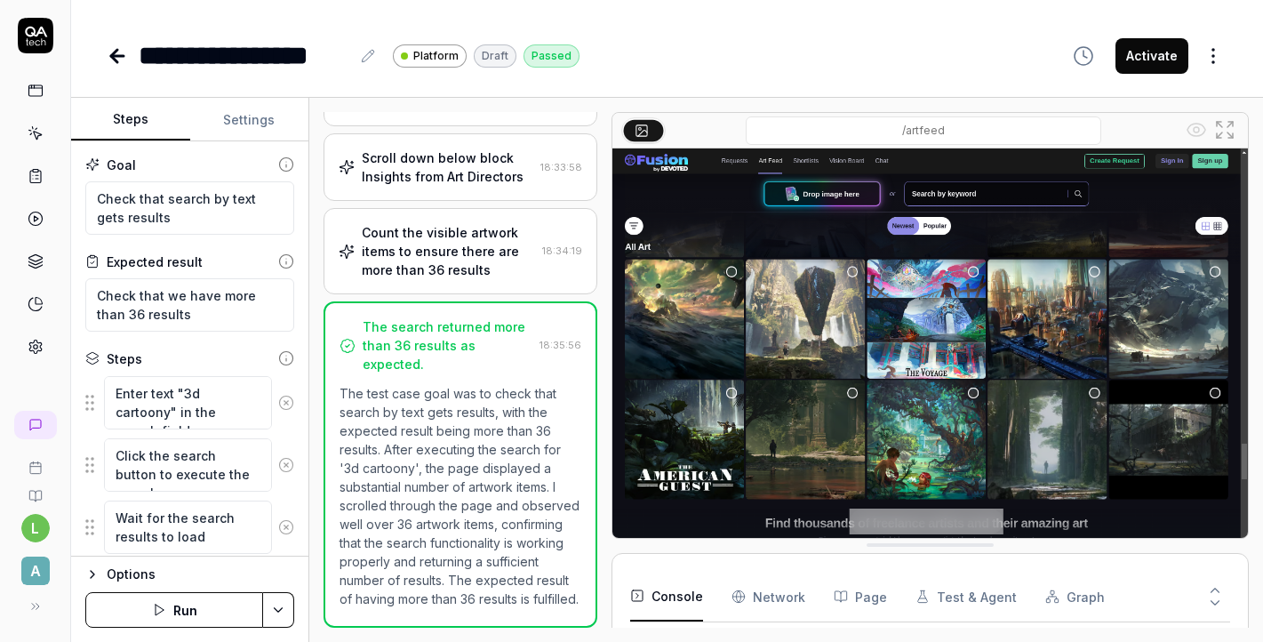
scroll to position [79, 0]
click at [263, 131] on button "Settings" at bounding box center [249, 120] width 119 height 43
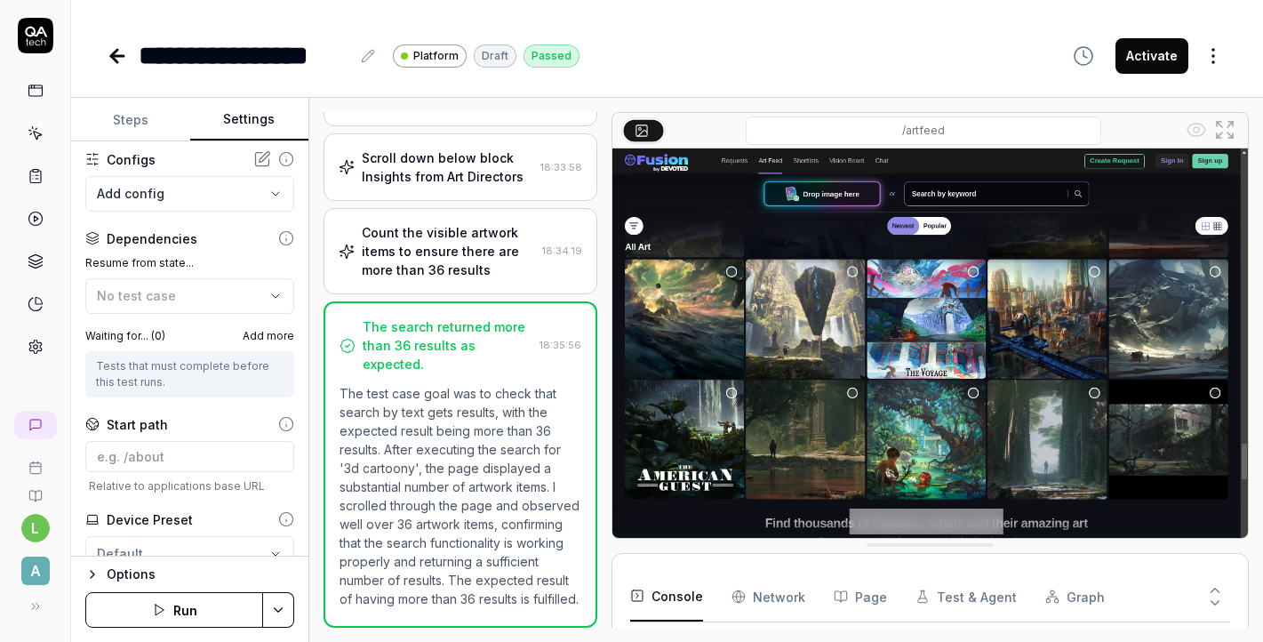
scroll to position [232, 0]
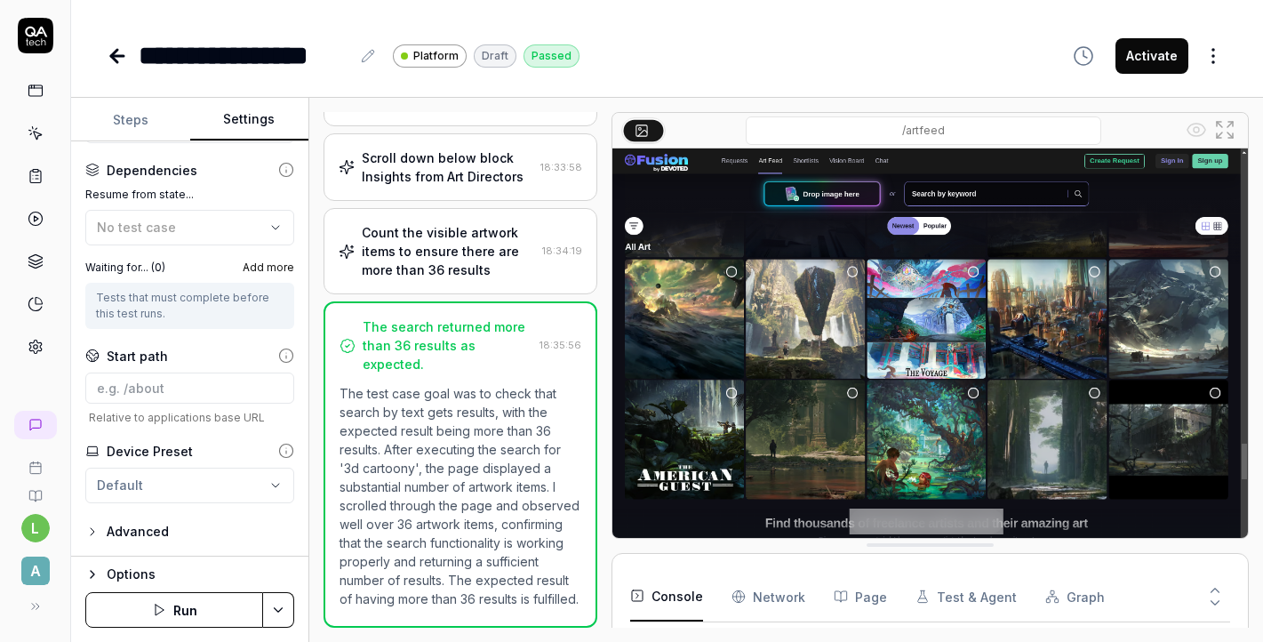
click at [130, 119] on button "Steps" at bounding box center [130, 120] width 119 height 43
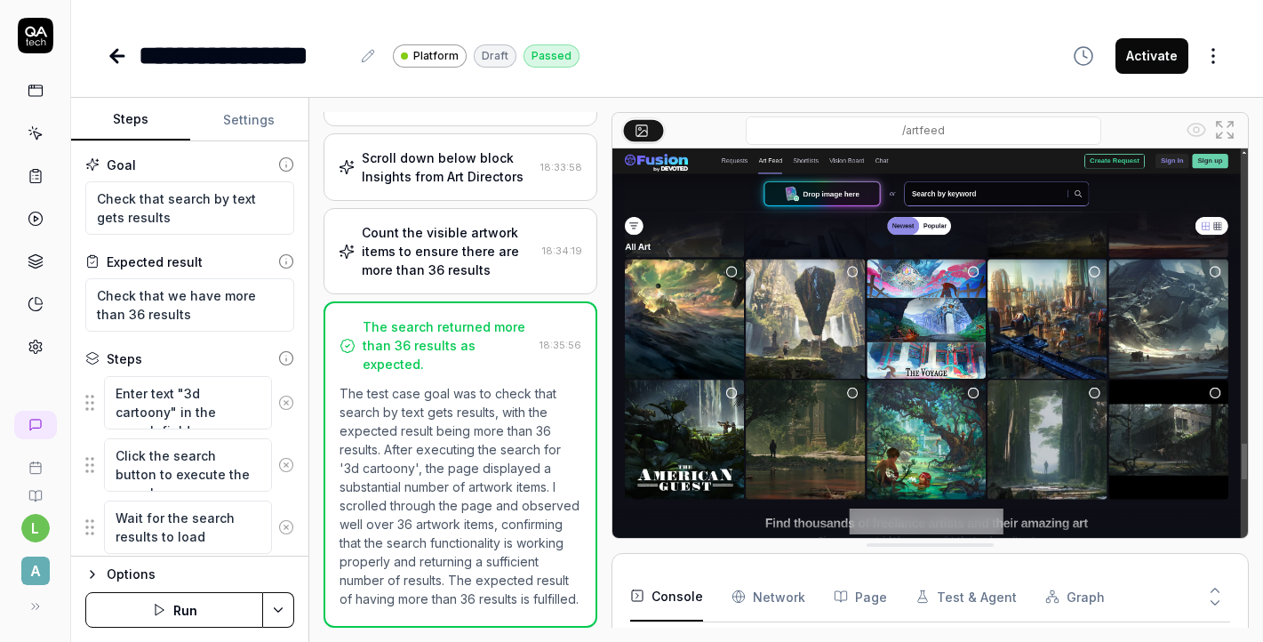
click at [189, 613] on button "Run" at bounding box center [174, 610] width 178 height 36
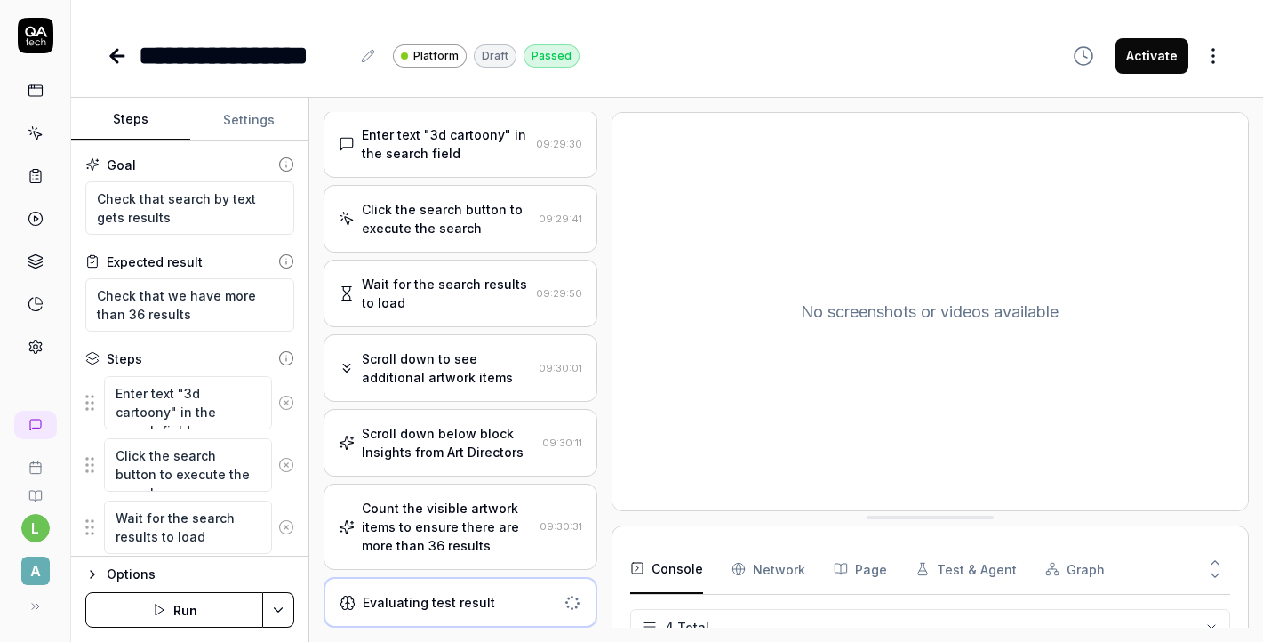
scroll to position [416, 0]
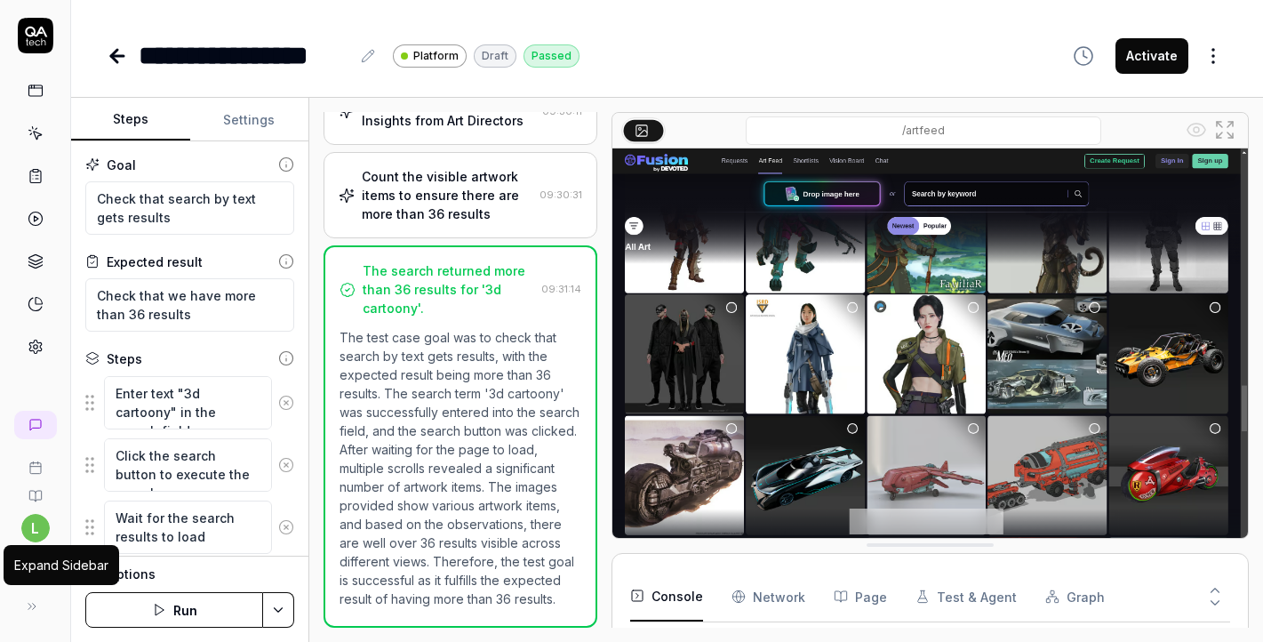
click at [28, 617] on button at bounding box center [32, 606] width 36 height 36
type textarea "*"
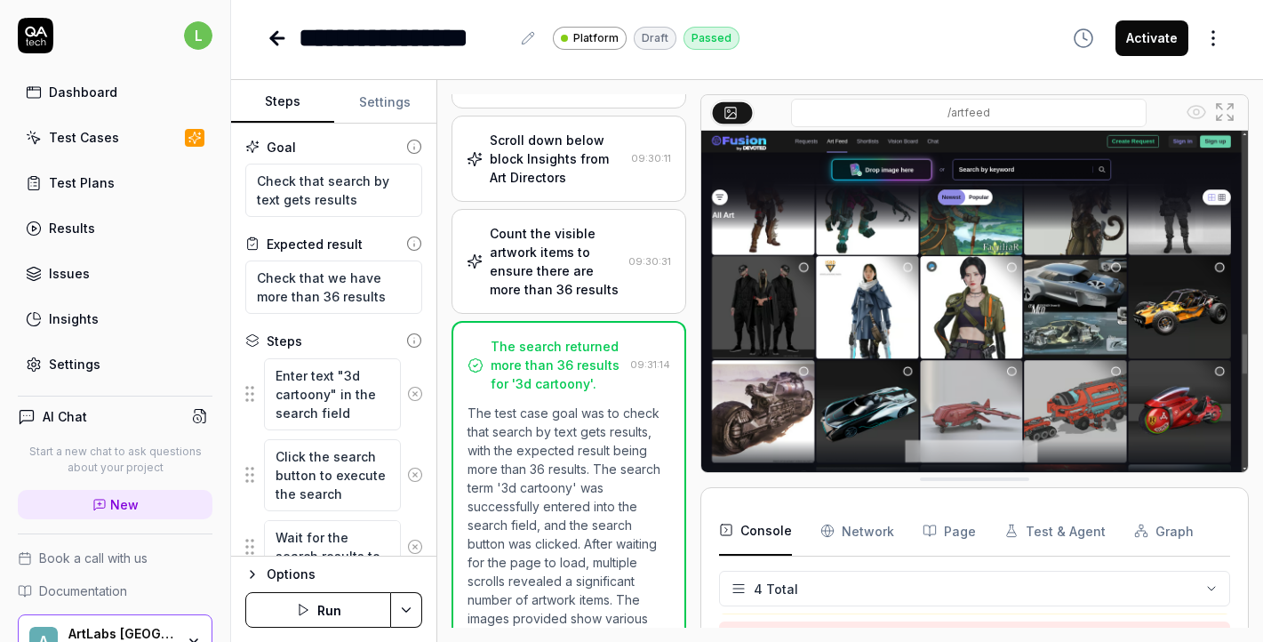
scroll to position [547, 0]
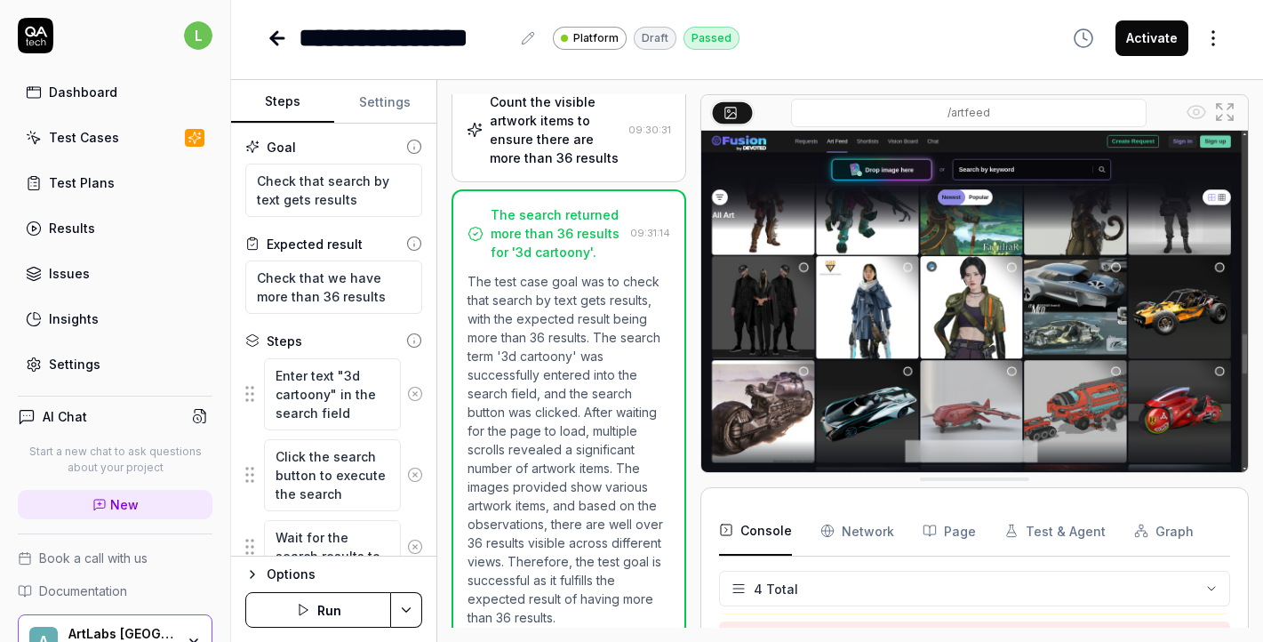
click at [100, 355] on link "Settings" at bounding box center [115, 364] width 195 height 35
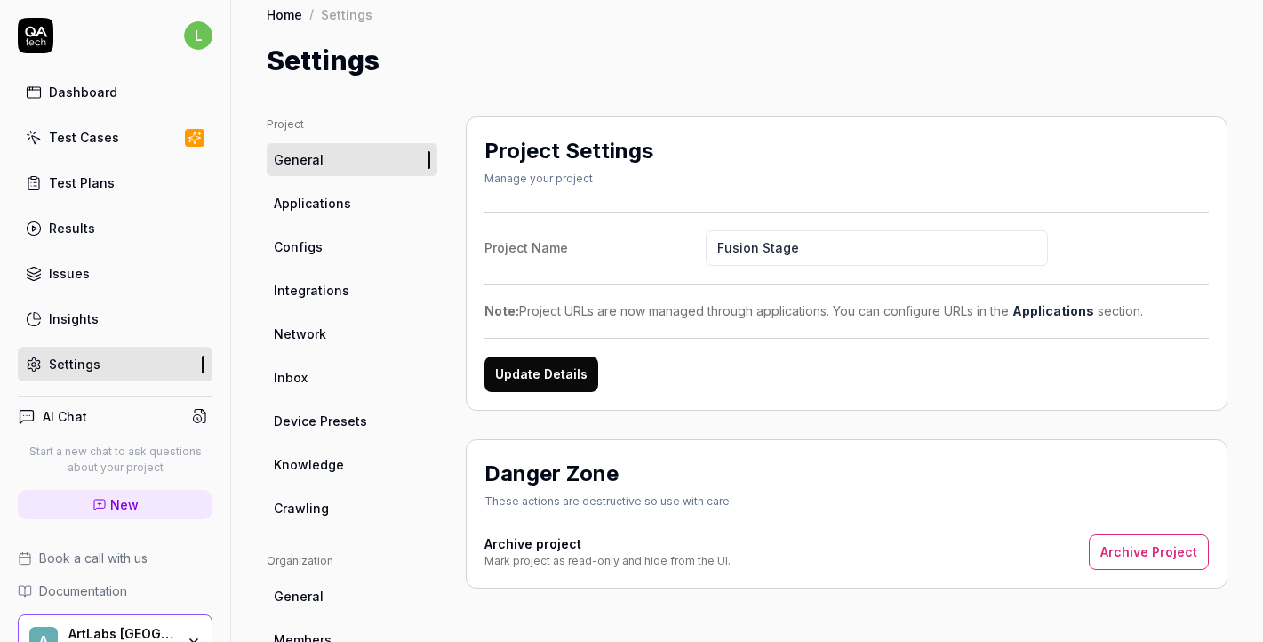
scroll to position [12, 0]
click at [331, 373] on link "Inbox" at bounding box center [352, 377] width 171 height 33
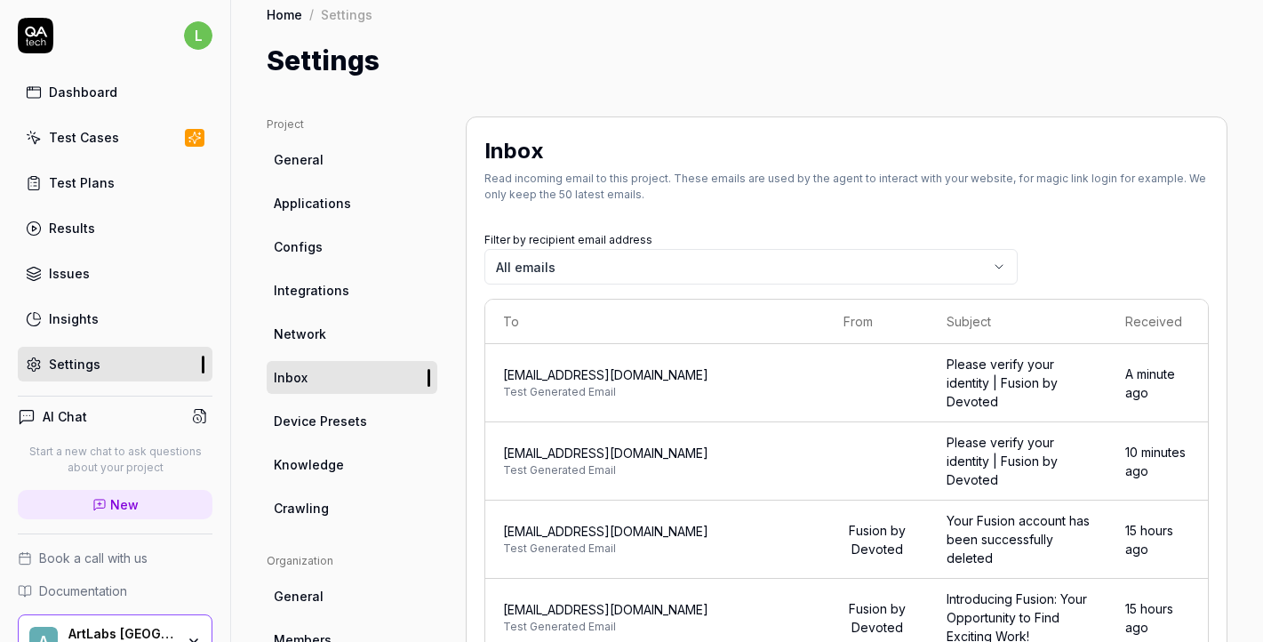
click at [631, 369] on span "[EMAIL_ADDRESS][DOMAIN_NAME]" at bounding box center [655, 374] width 305 height 19
